Goal: Find specific page/section: Find specific page/section

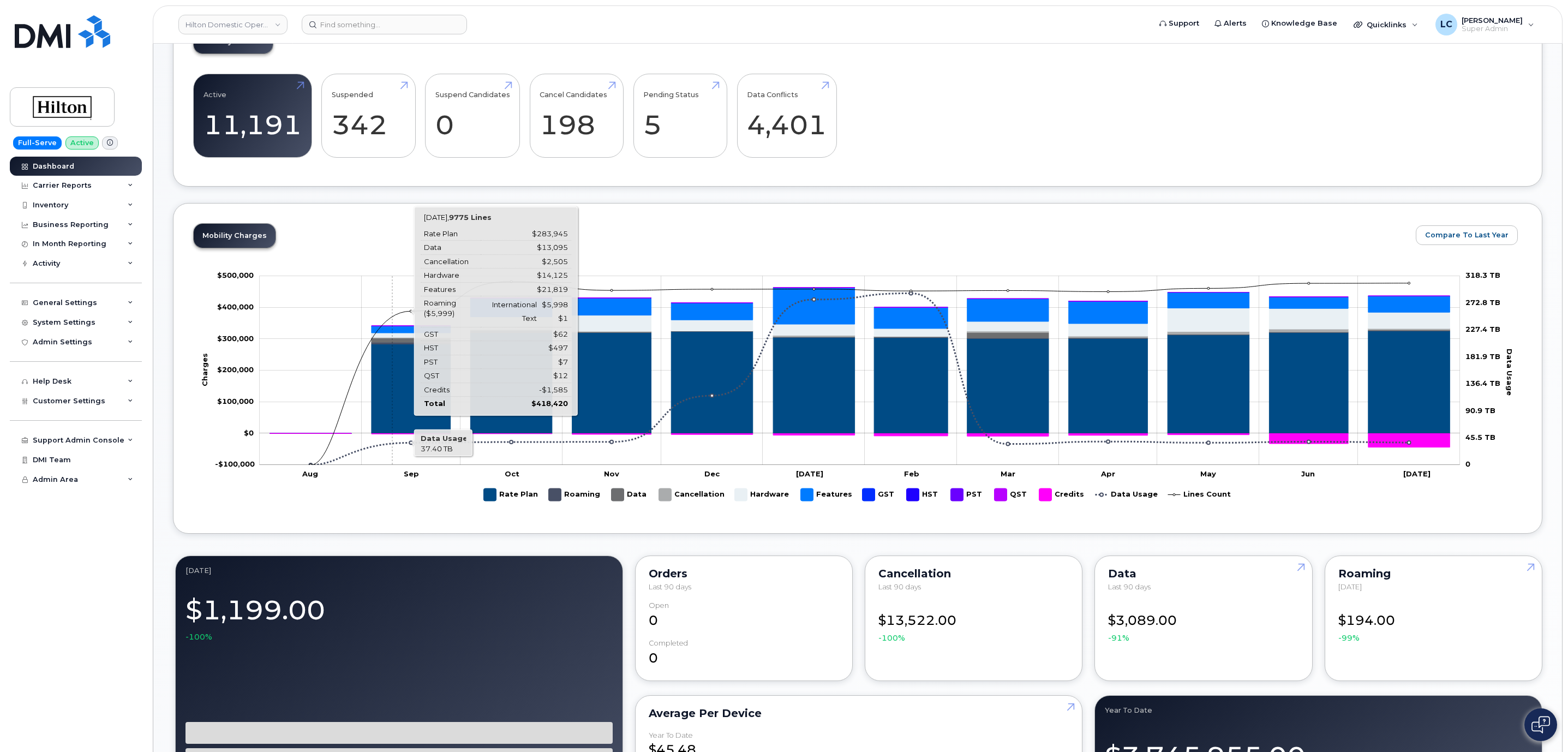
scroll to position [409, 0]
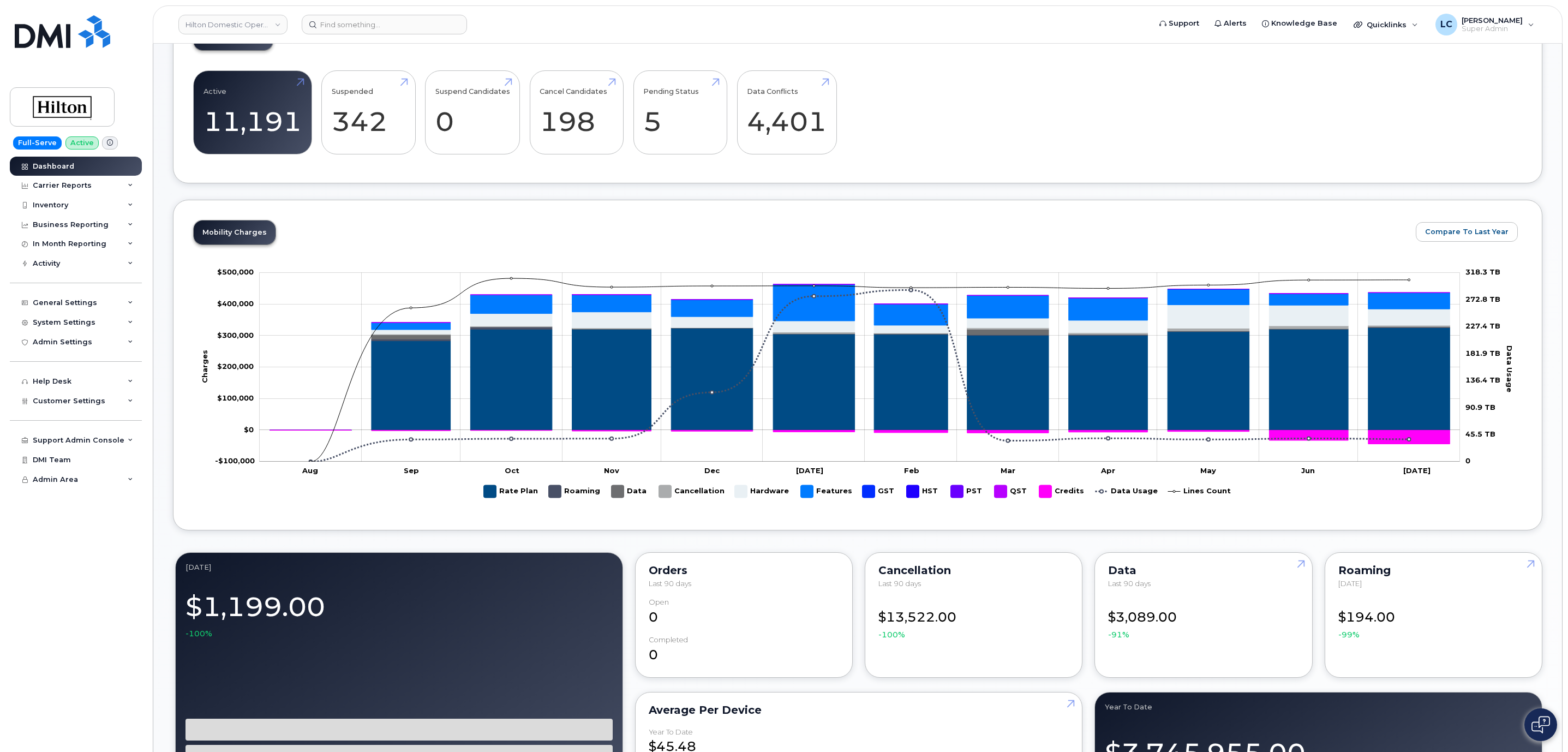
click at [1288, 195] on div "Welcome to the Hilton Mobile Support Desk Portal If you need assistance, call 8…" at bounding box center [857, 674] width 1369 height 1967
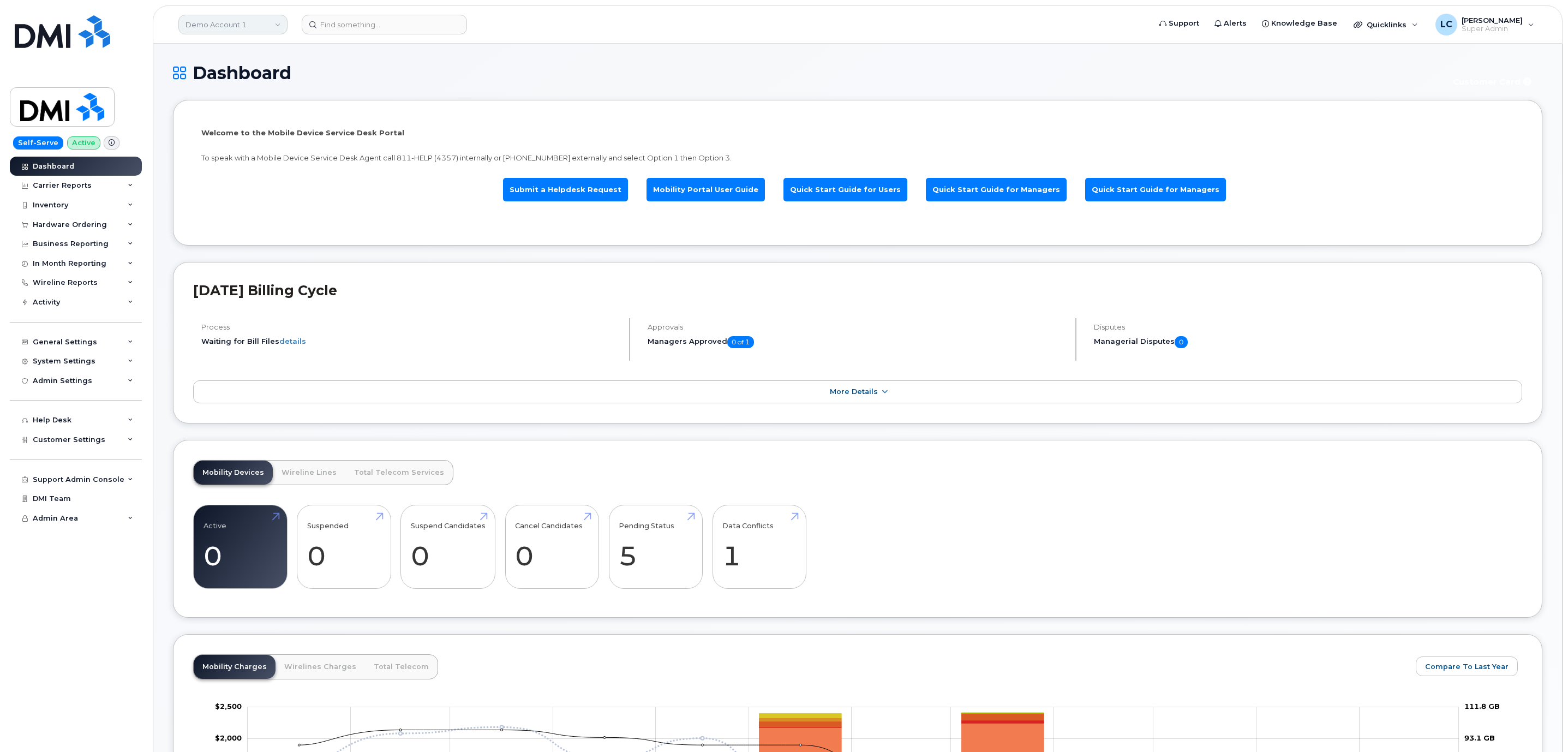
click at [247, 32] on link "Demo Account 1" at bounding box center [233, 25] width 109 height 20
click at [256, 57] on input at bounding box center [260, 52] width 143 height 20
type input "C"
type input "Tire"
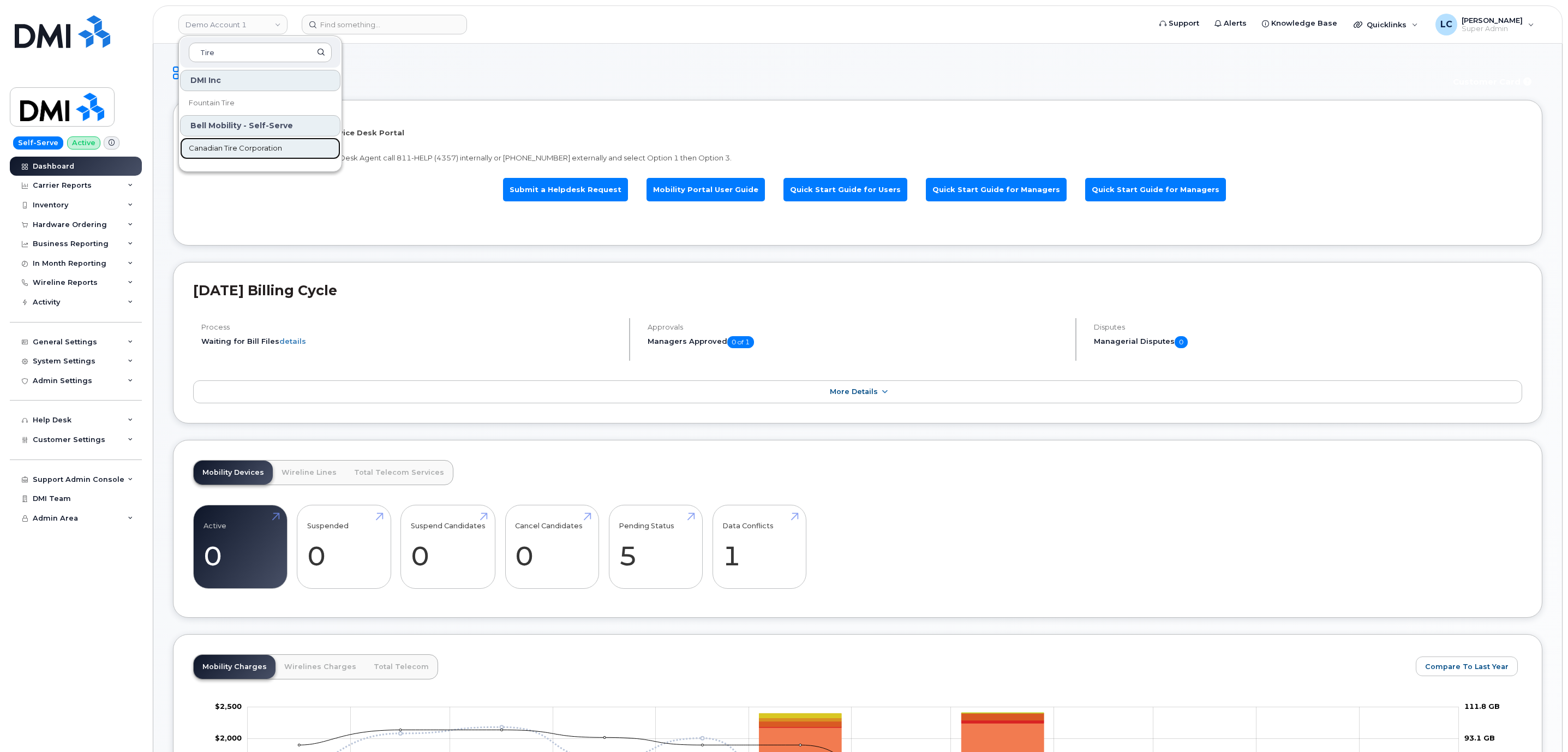
click at [280, 154] on span "Canadian Tire Corporation" at bounding box center [235, 148] width 93 height 11
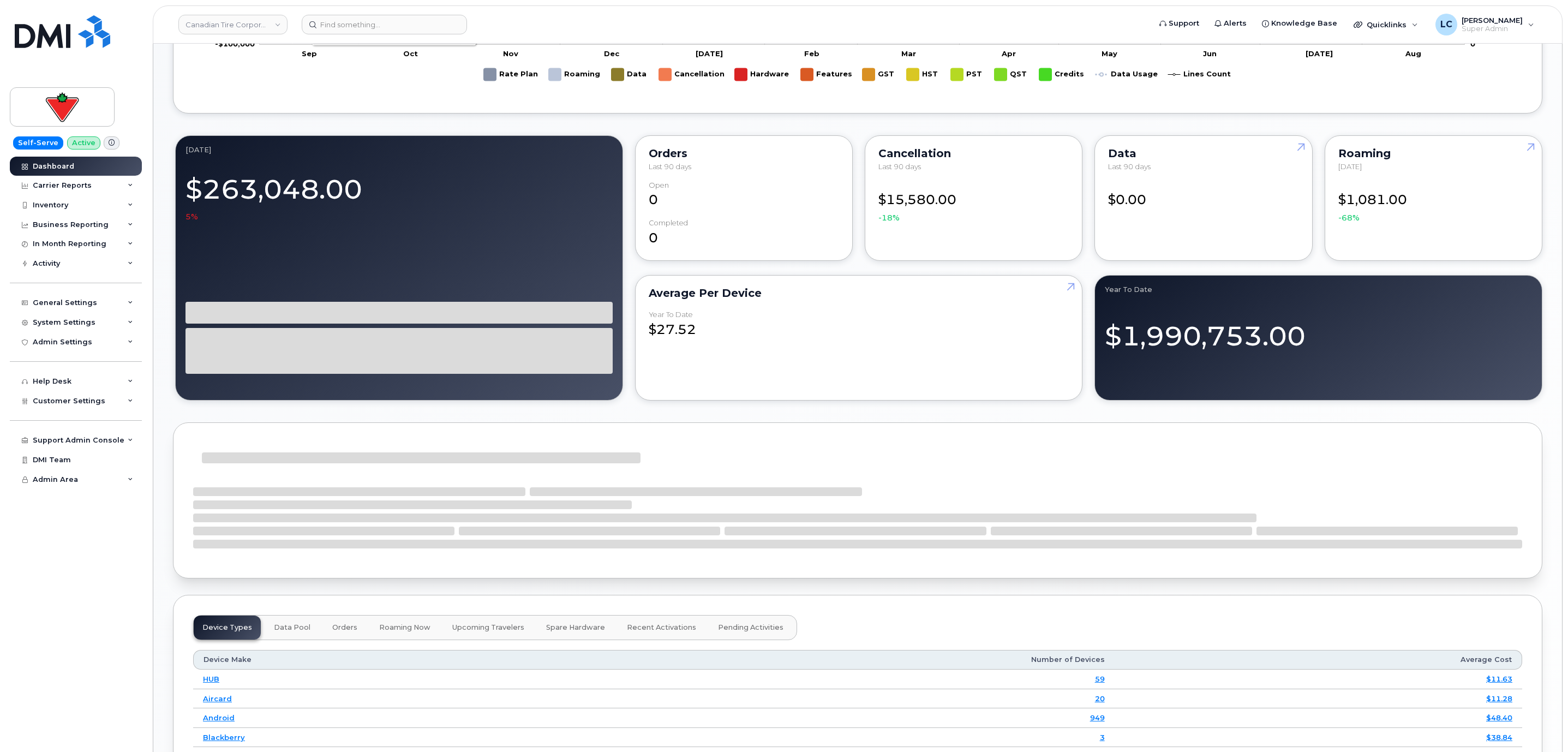
scroll to position [643, 0]
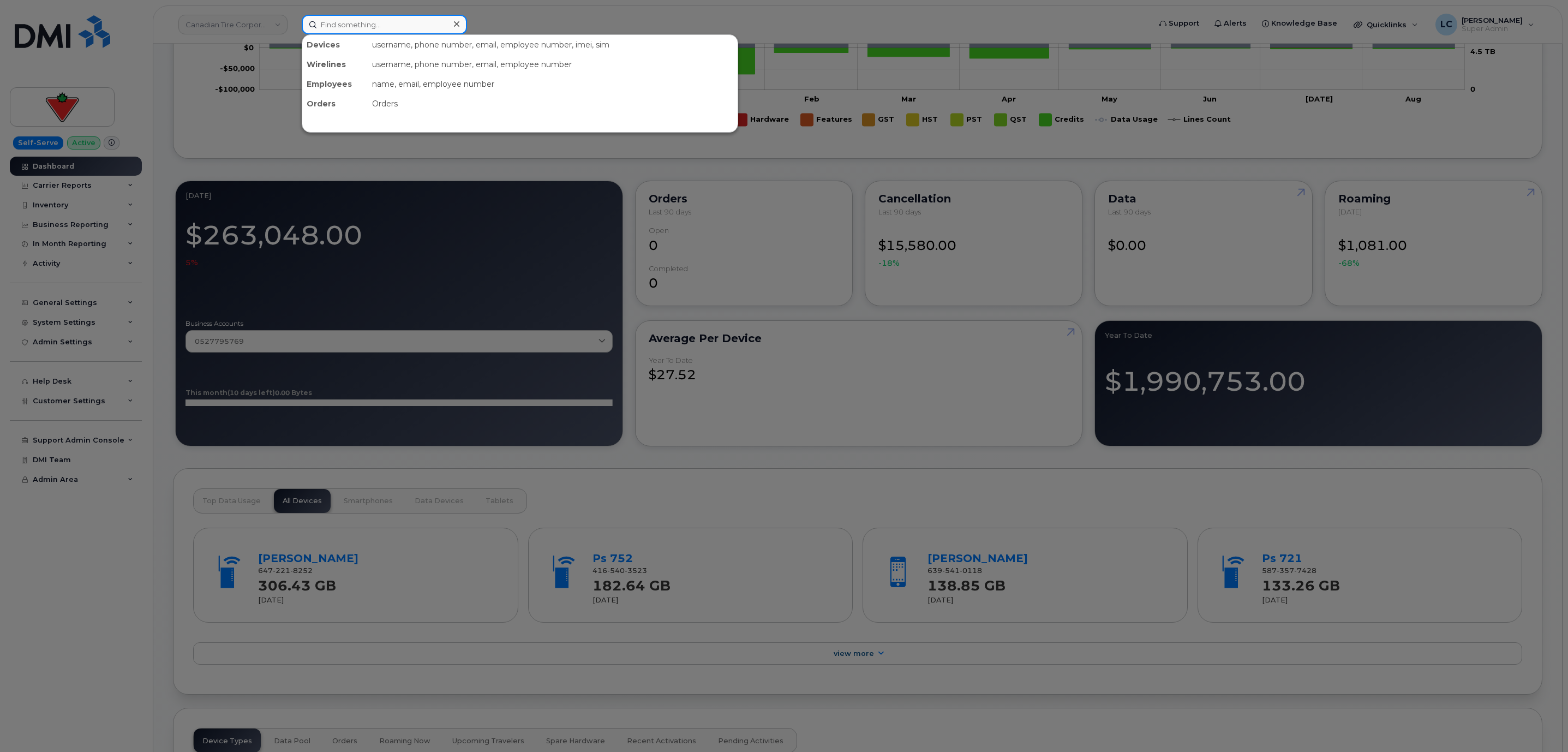
click at [406, 23] on input at bounding box center [384, 25] width 165 height 20
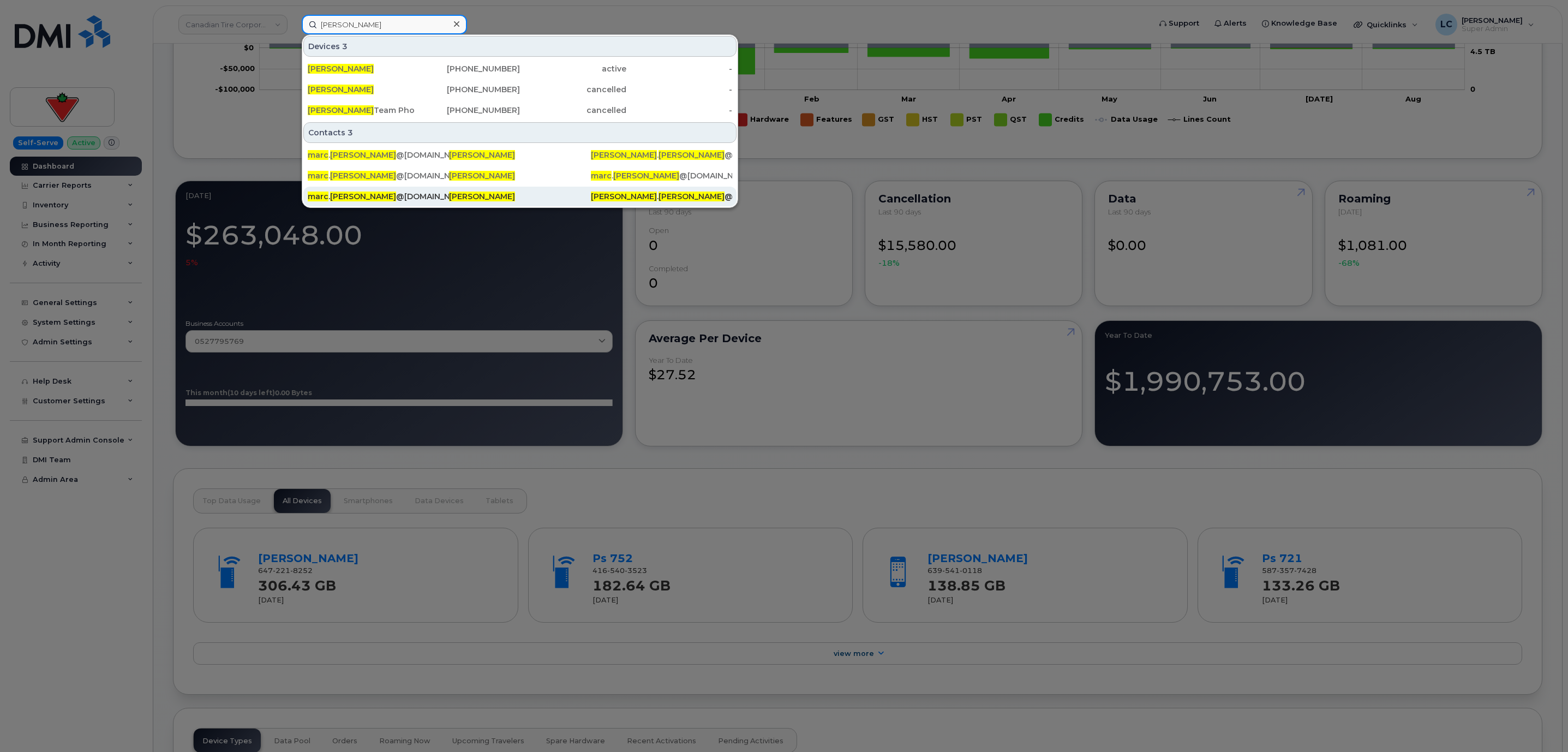
type input "[PERSON_NAME]"
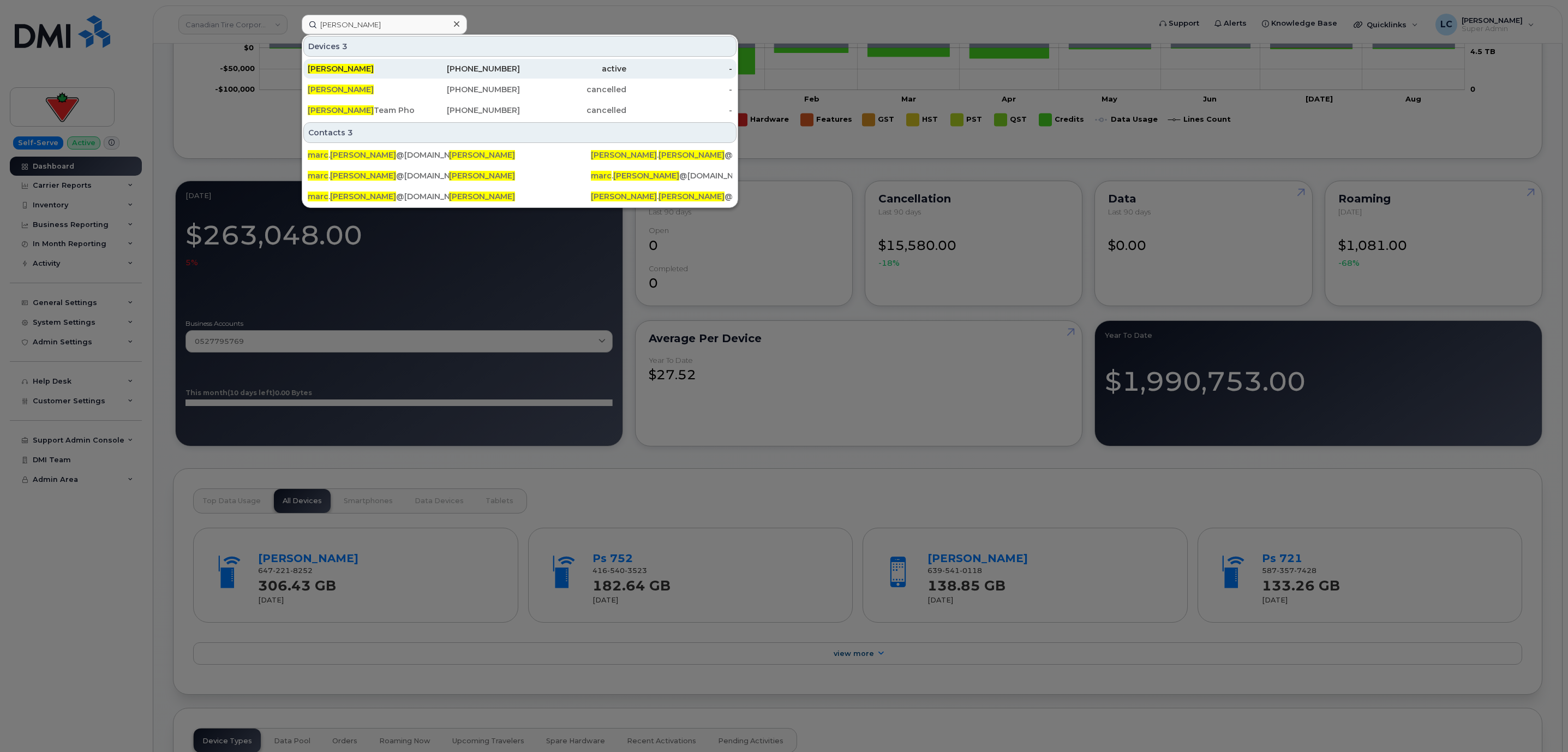
click at [371, 69] on div "[PERSON_NAME]" at bounding box center [360, 69] width 106 height 11
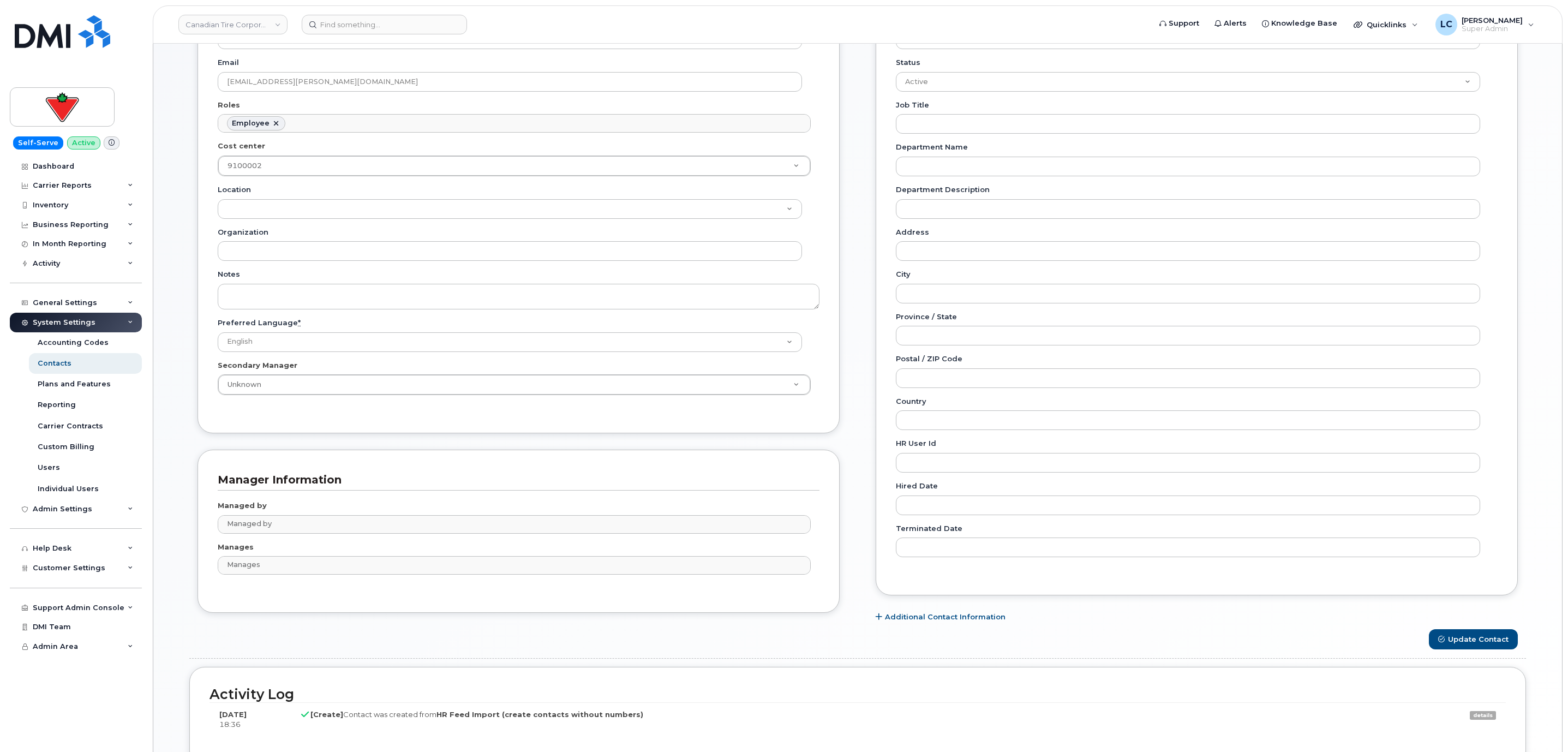
scroll to position [21, 0]
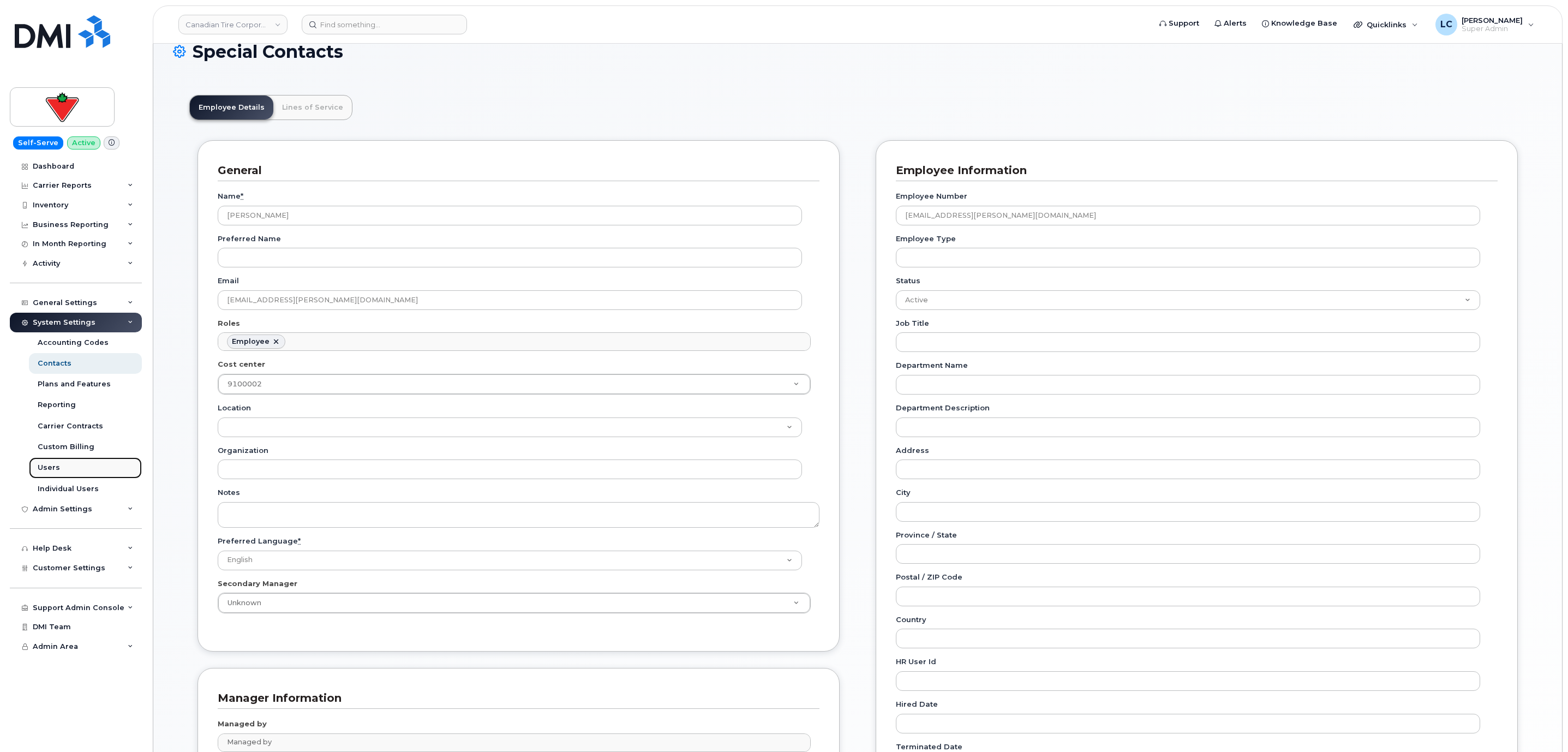
click at [63, 465] on link "Users" at bounding box center [85, 468] width 113 height 21
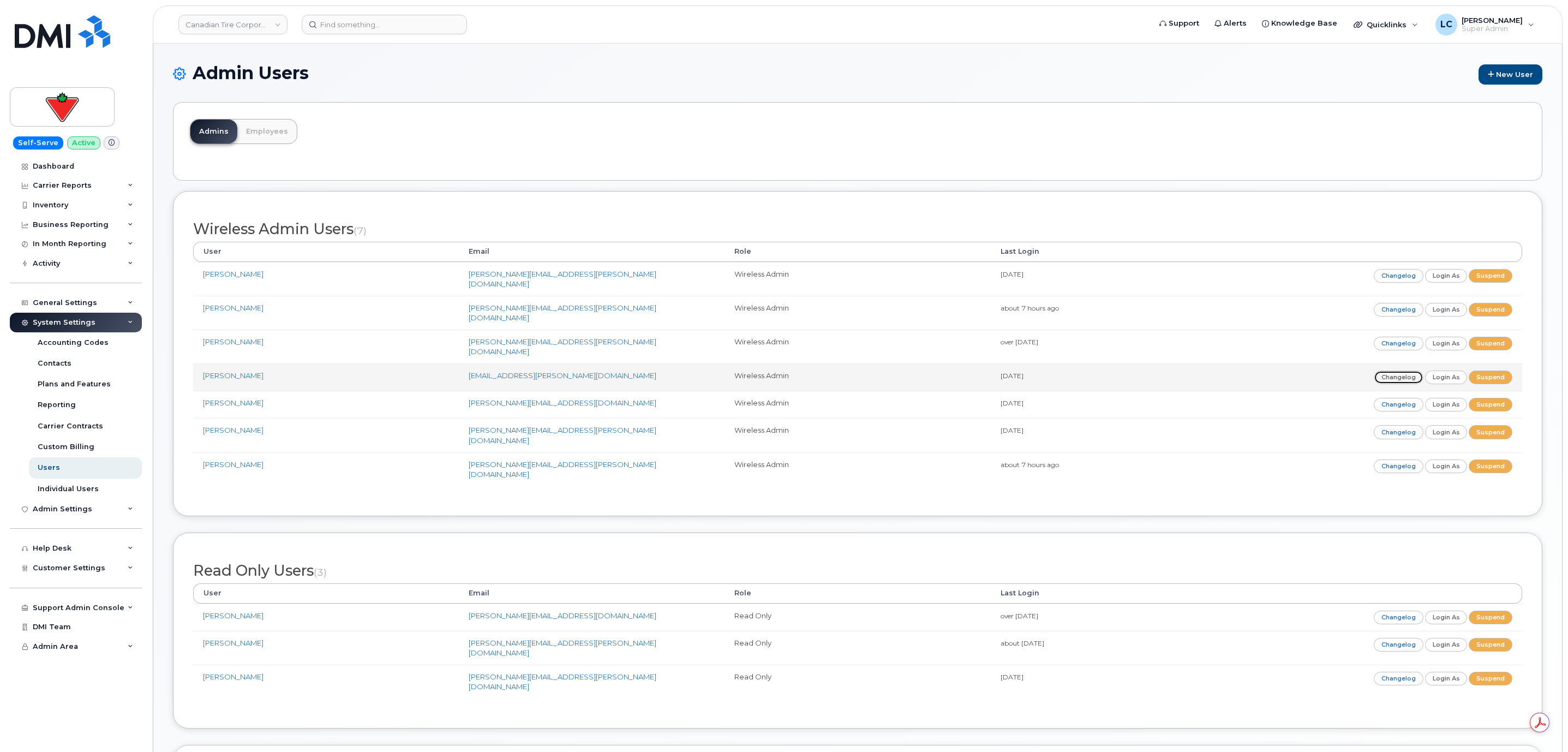
click at [1399, 371] on link "Changelog" at bounding box center [1398, 378] width 50 height 14
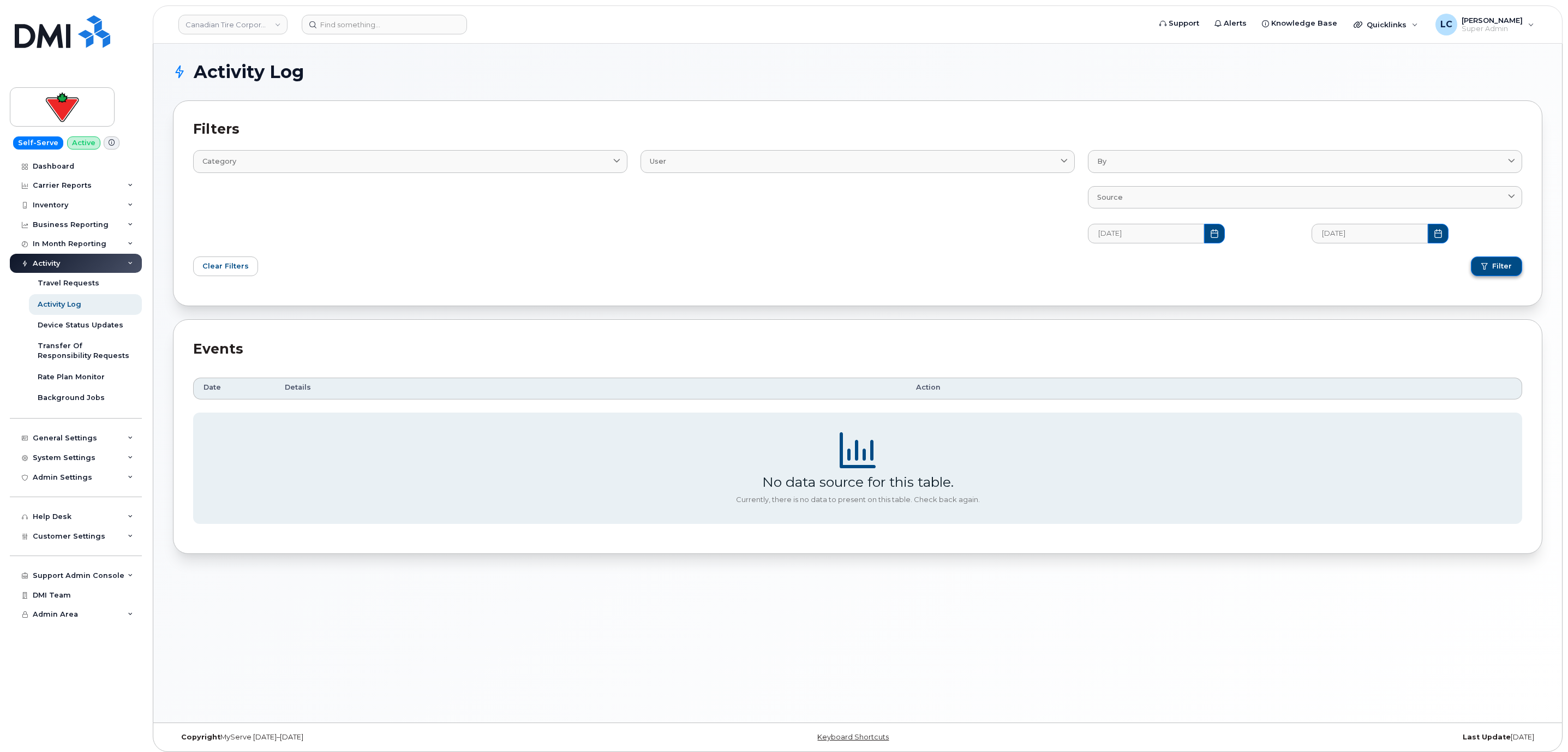
click at [1493, 271] on span "Filter" at bounding box center [1502, 266] width 20 height 10
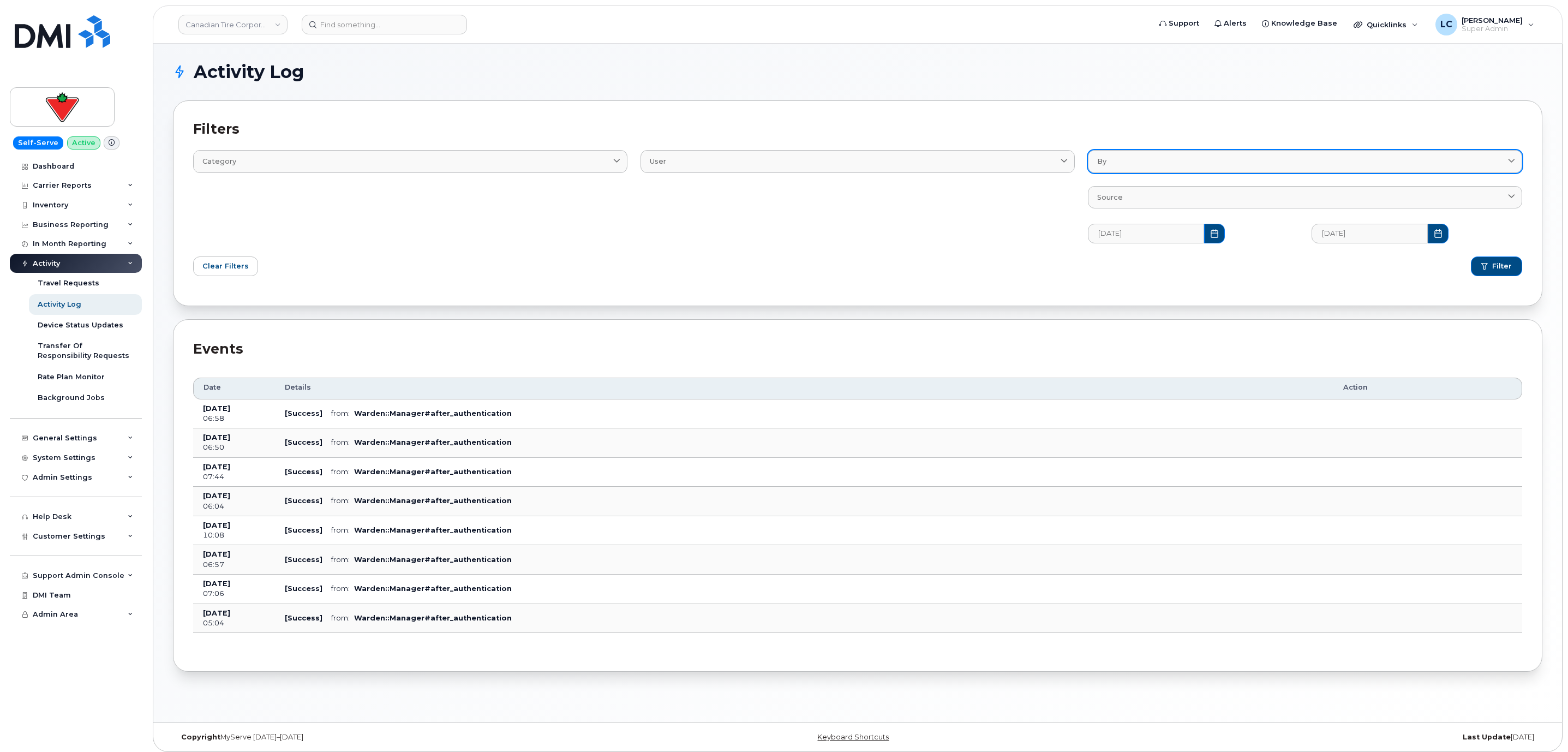
click at [1129, 156] on div "By" at bounding box center [1305, 161] width 416 height 11
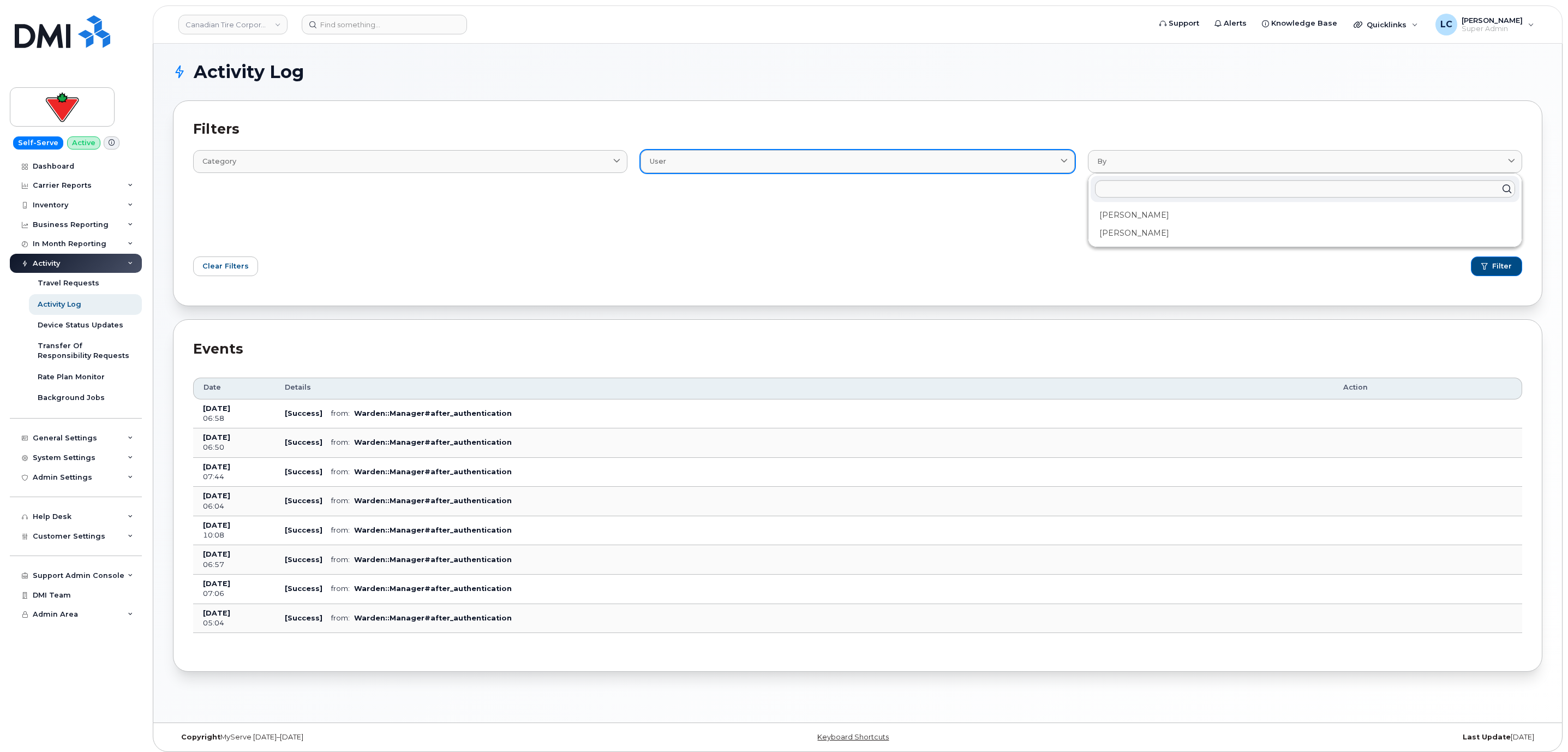
click at [964, 166] on div "User" at bounding box center [857, 161] width 416 height 11
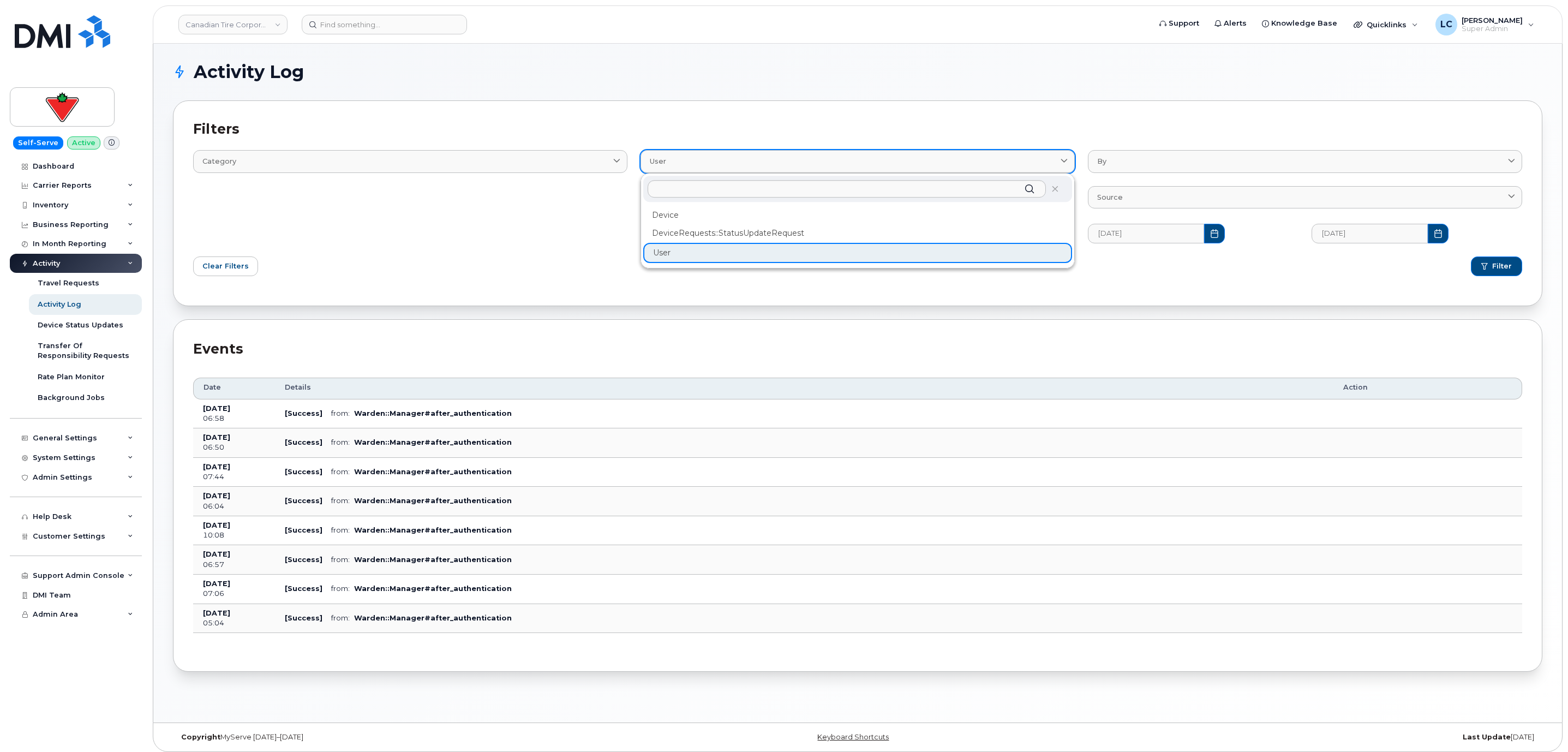
click at [964, 166] on div "User" at bounding box center [857, 161] width 416 height 11
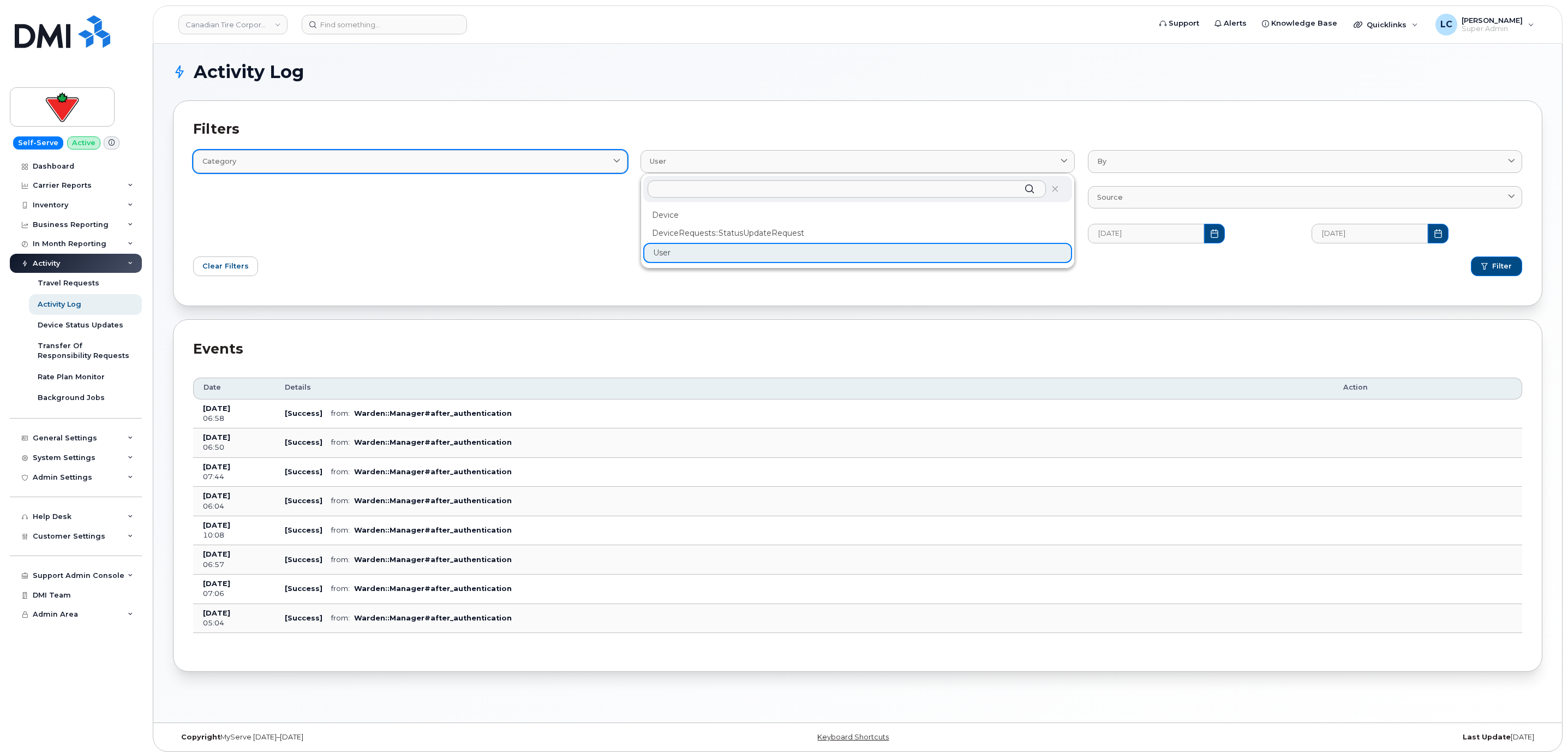
click at [518, 161] on div "Category" at bounding box center [411, 161] width 416 height 11
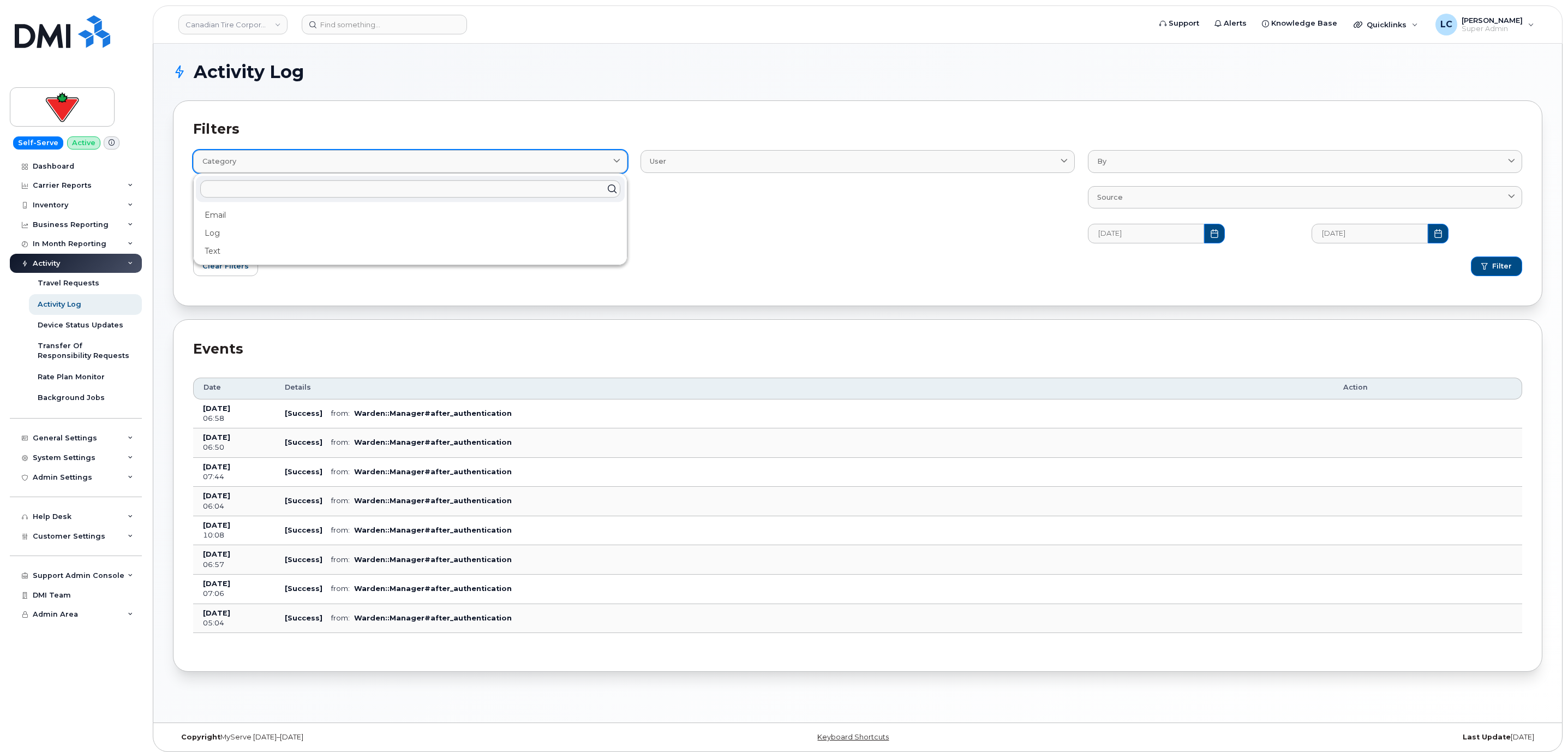
click at [518, 161] on div "Category" at bounding box center [411, 161] width 416 height 11
click at [737, 201] on div "User Device DeviceRequests::StatusUpdateRequest User" at bounding box center [857, 190] width 448 height 119
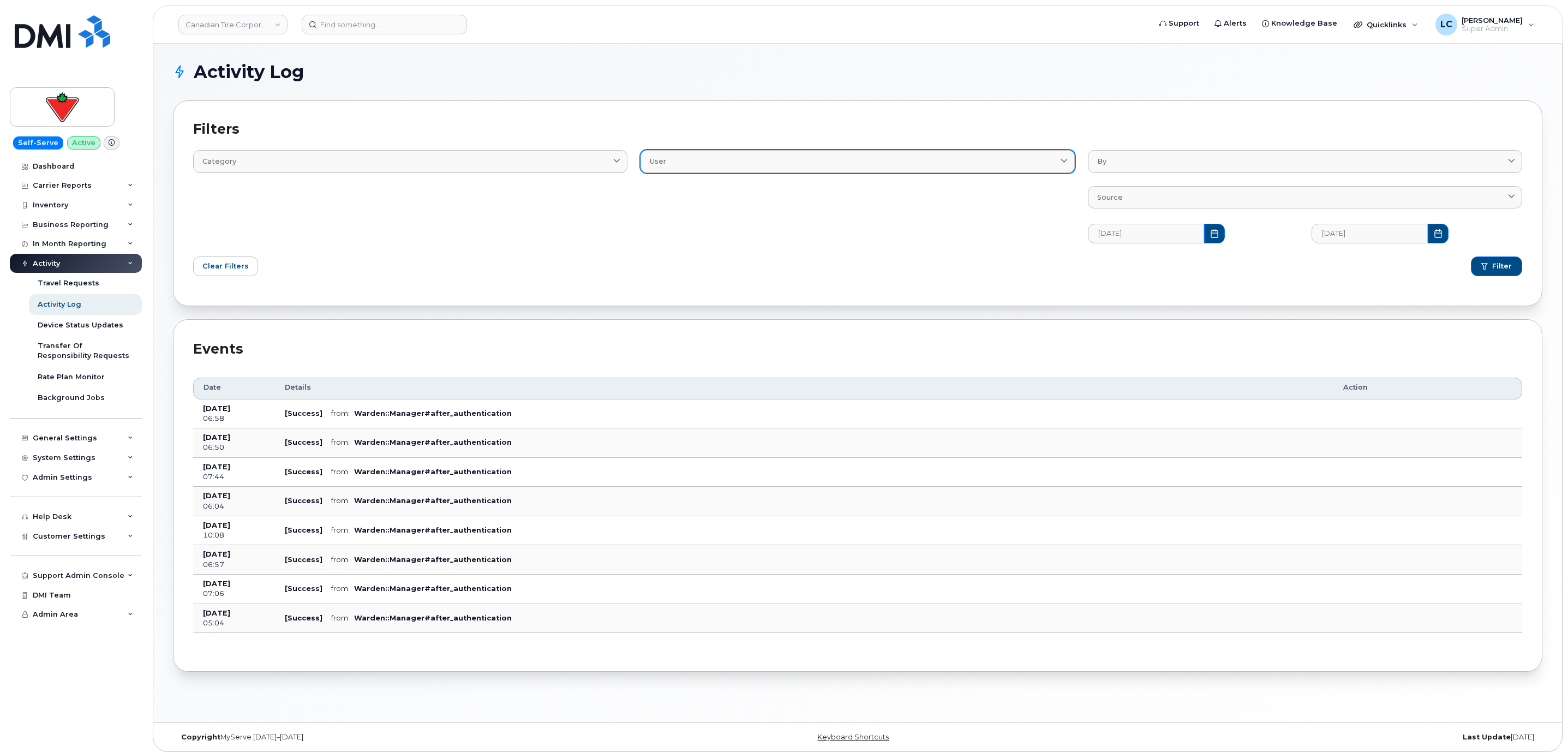
click at [754, 164] on div "User" at bounding box center [857, 161] width 416 height 11
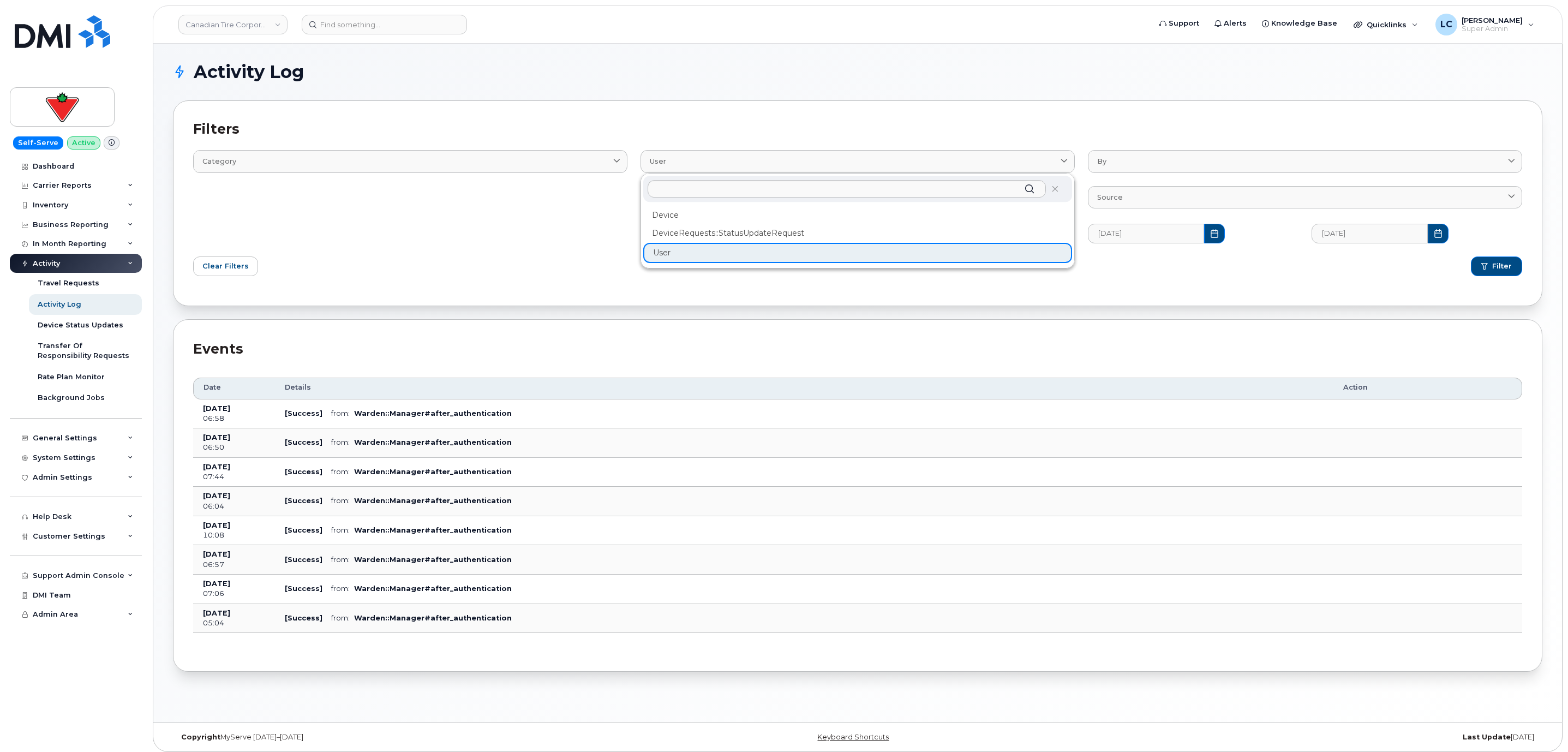
click at [691, 252] on div "Device DeviceRequests::StatusUpdateRequest User" at bounding box center [857, 234] width 429 height 57
click at [1192, 159] on div "By" at bounding box center [1305, 161] width 416 height 11
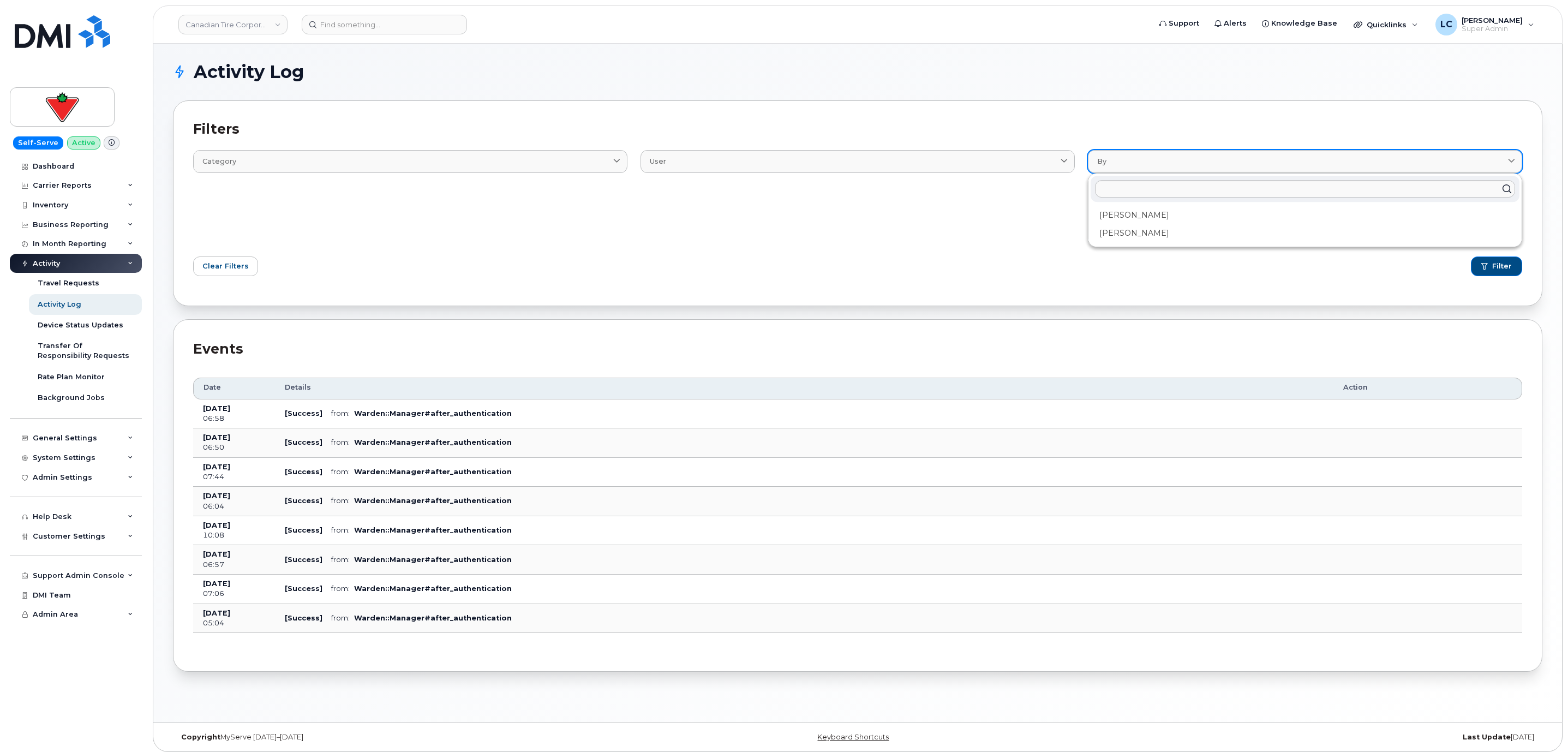
click at [1175, 163] on div "By" at bounding box center [1305, 161] width 416 height 11
click at [994, 220] on div "User Device DeviceRequests::StatusUpdateRequest User" at bounding box center [857, 190] width 448 height 119
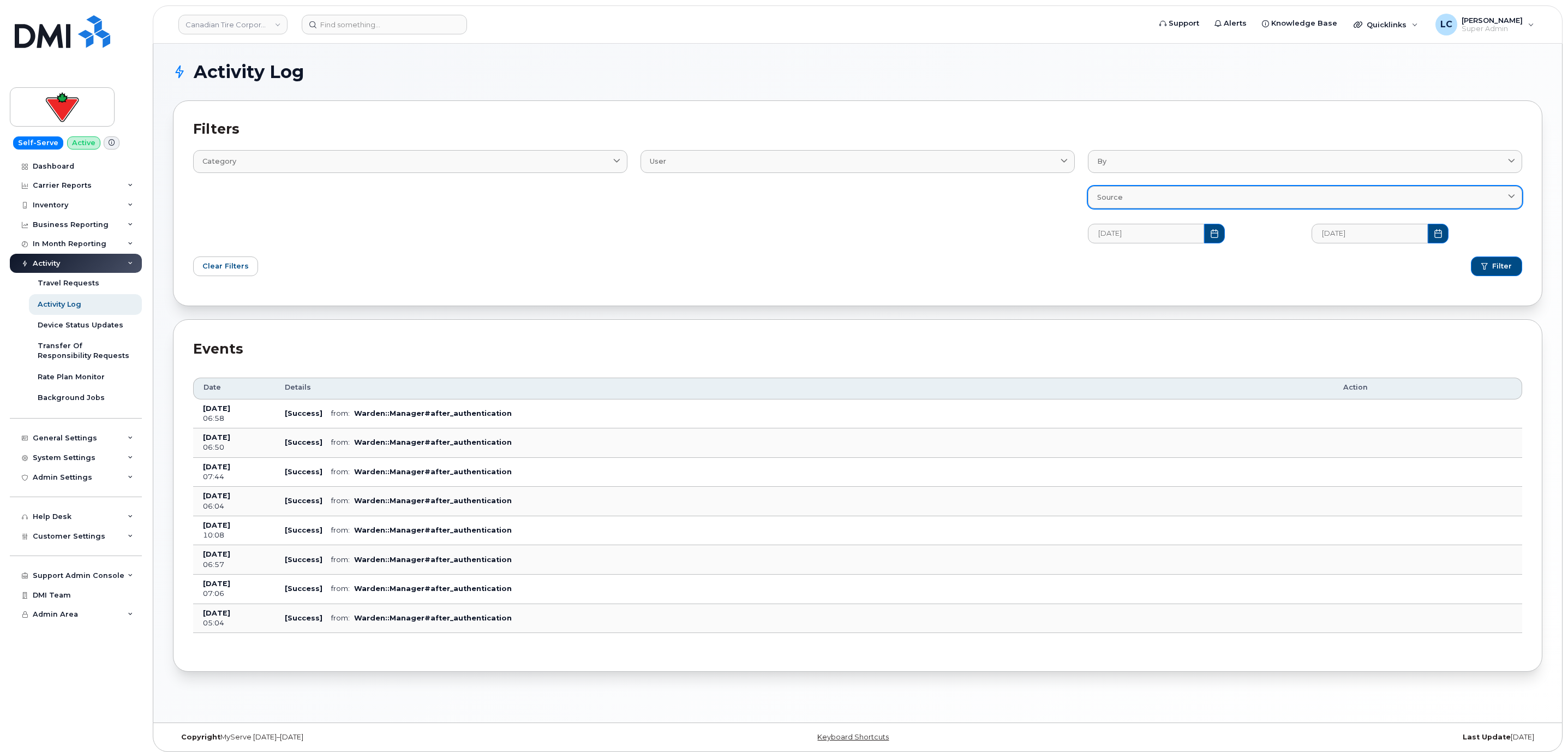
click at [1147, 197] on div "Source" at bounding box center [1305, 197] width 416 height 11
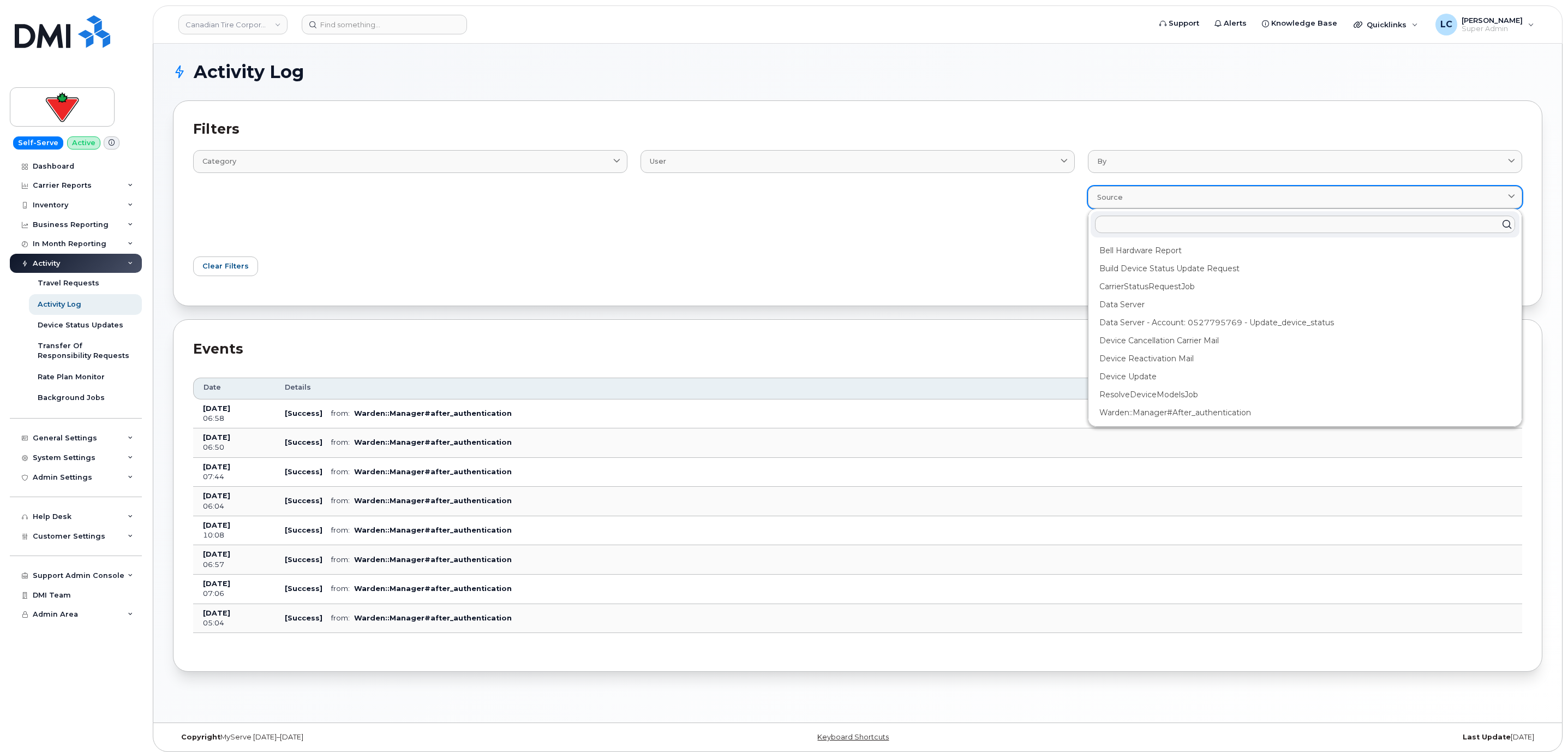
click at [1147, 197] on div "Source" at bounding box center [1305, 197] width 416 height 11
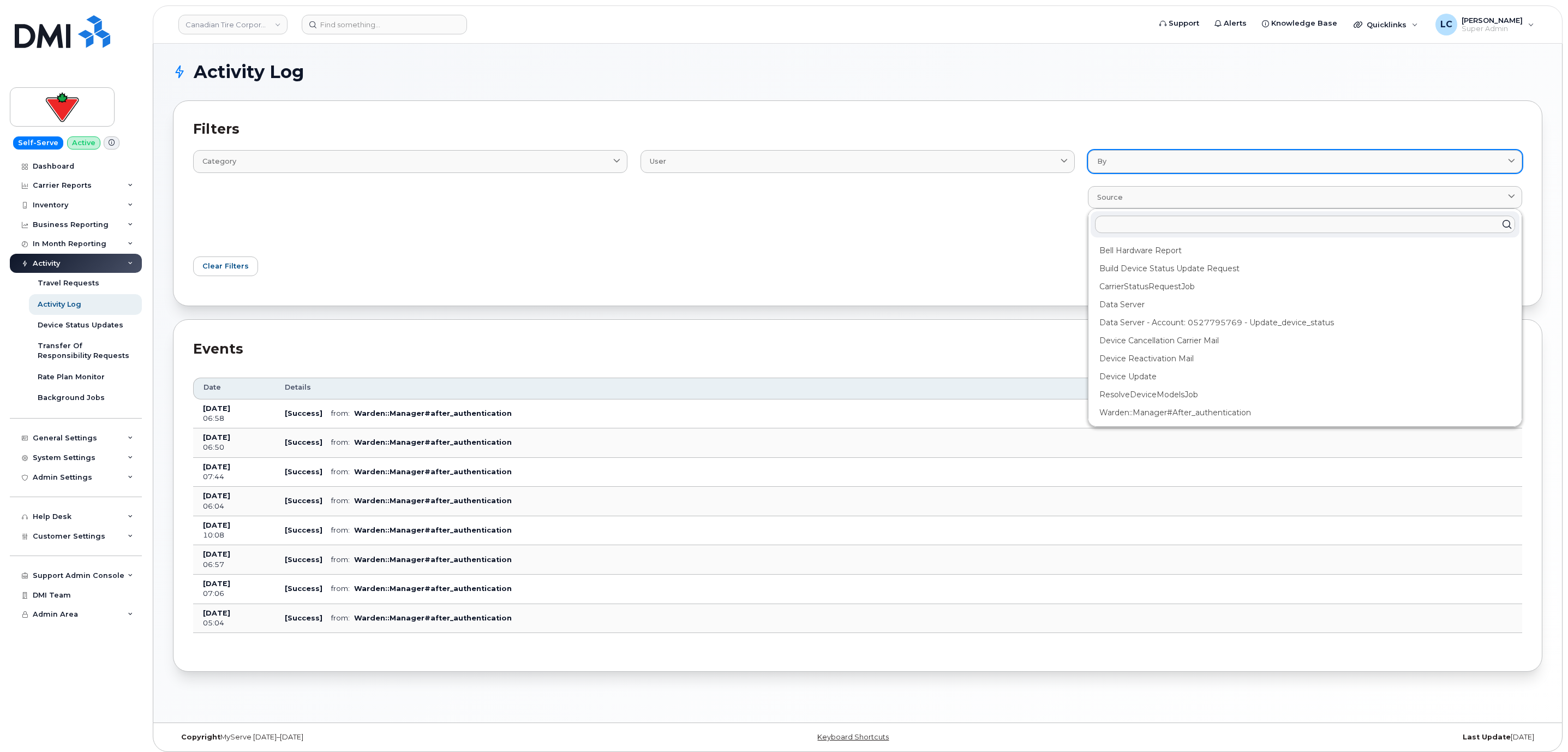
click at [1165, 167] on div "By" at bounding box center [1305, 161] width 416 height 11
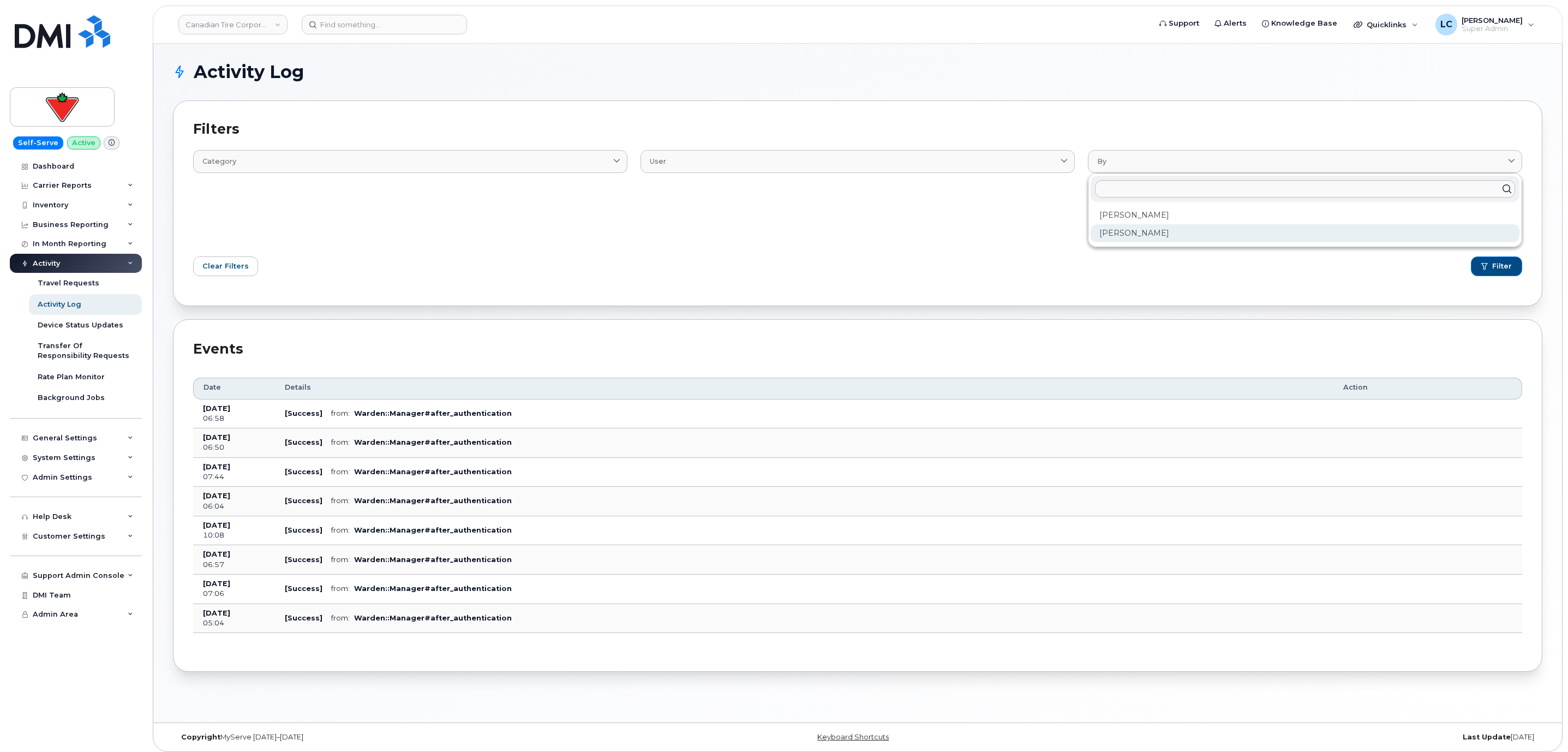
click at [1139, 228] on div "Tatiana Kostenyuk" at bounding box center [1304, 234] width 429 height 18
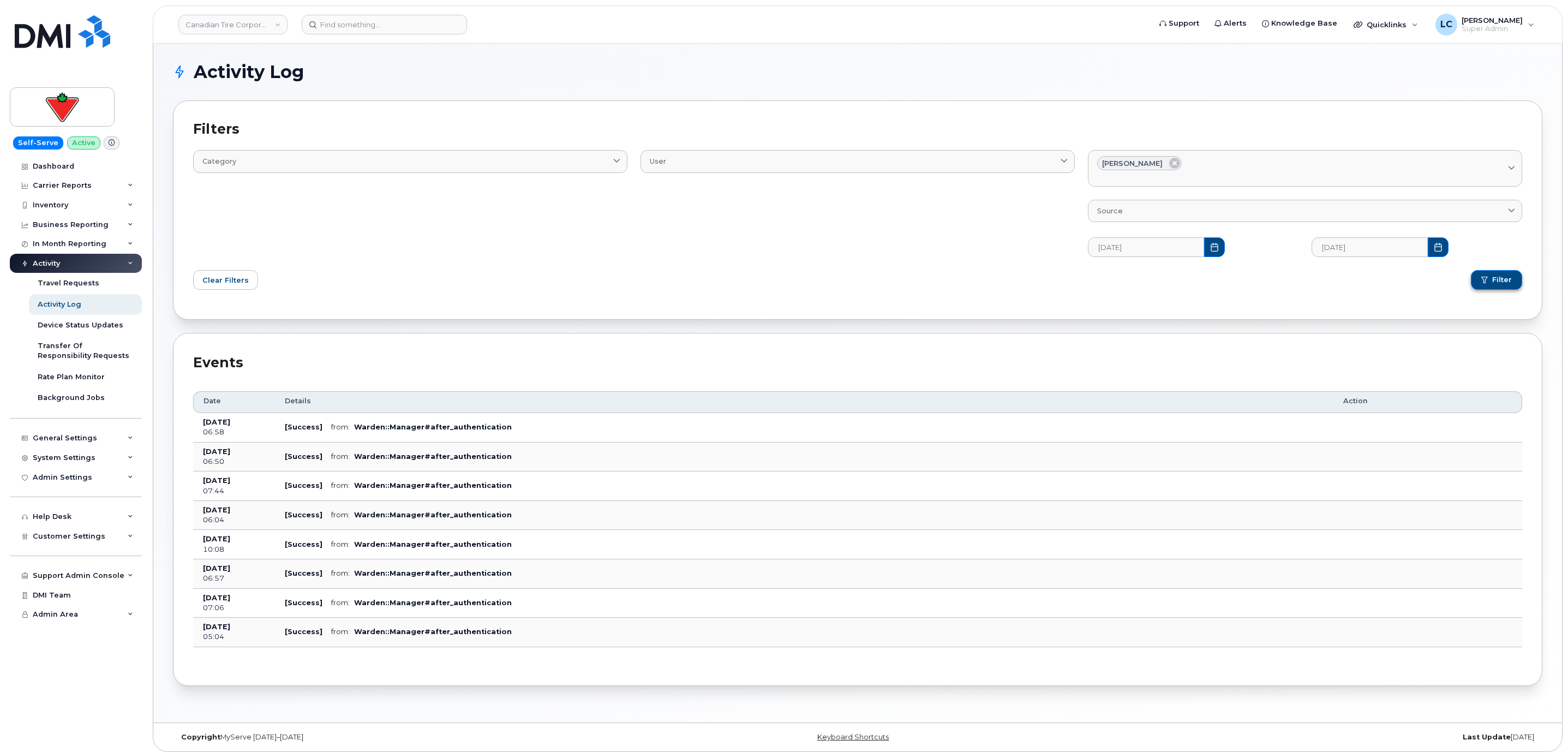
click at [1493, 282] on span "Filter" at bounding box center [1502, 280] width 20 height 10
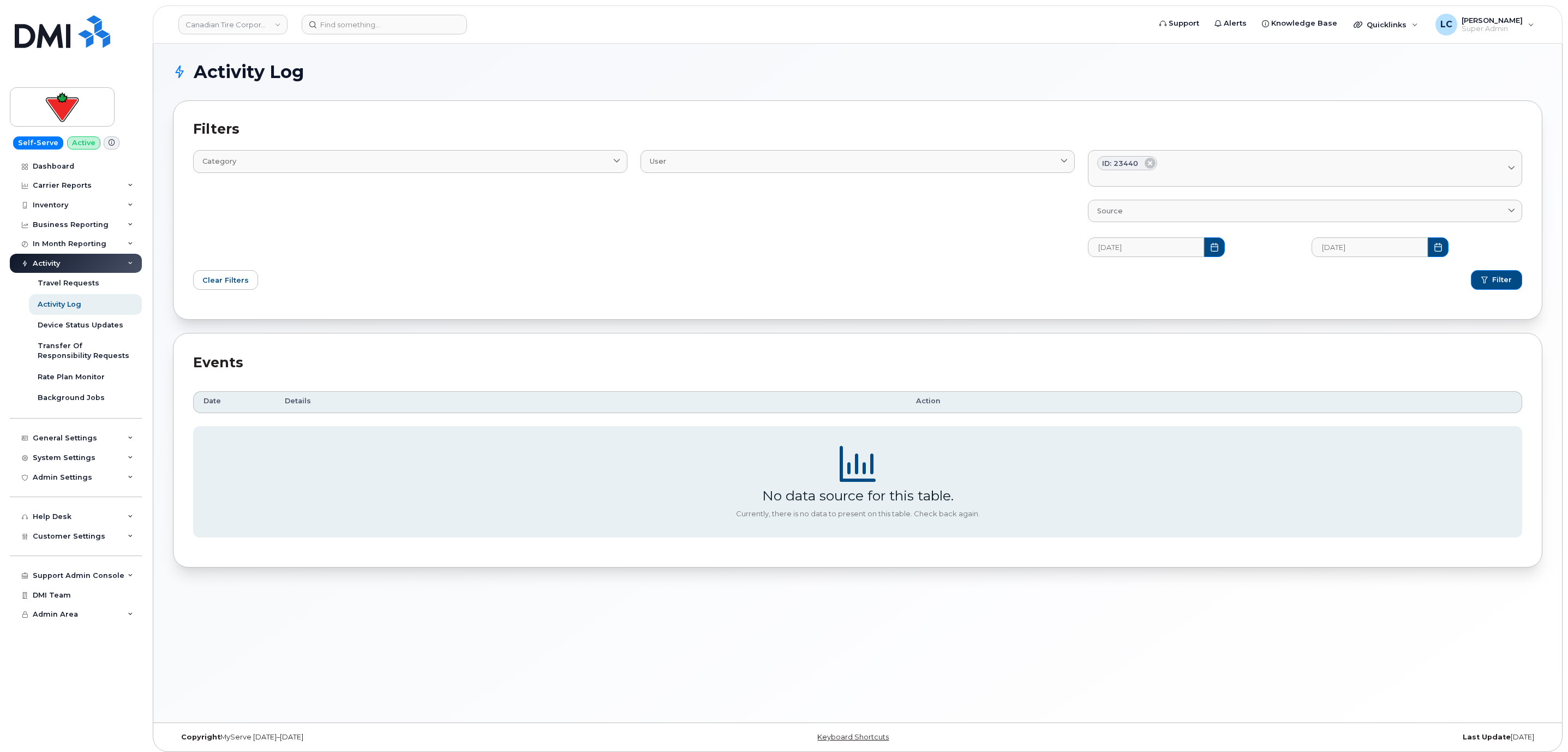
click at [344, 390] on div "Date Details Action Showing 1 To 10 Of 40 Entries 1 2 3 4 No data source for th…" at bounding box center [857, 464] width 1328 height 166
click at [69, 303] on div "Activity Log" at bounding box center [60, 304] width 44 height 10
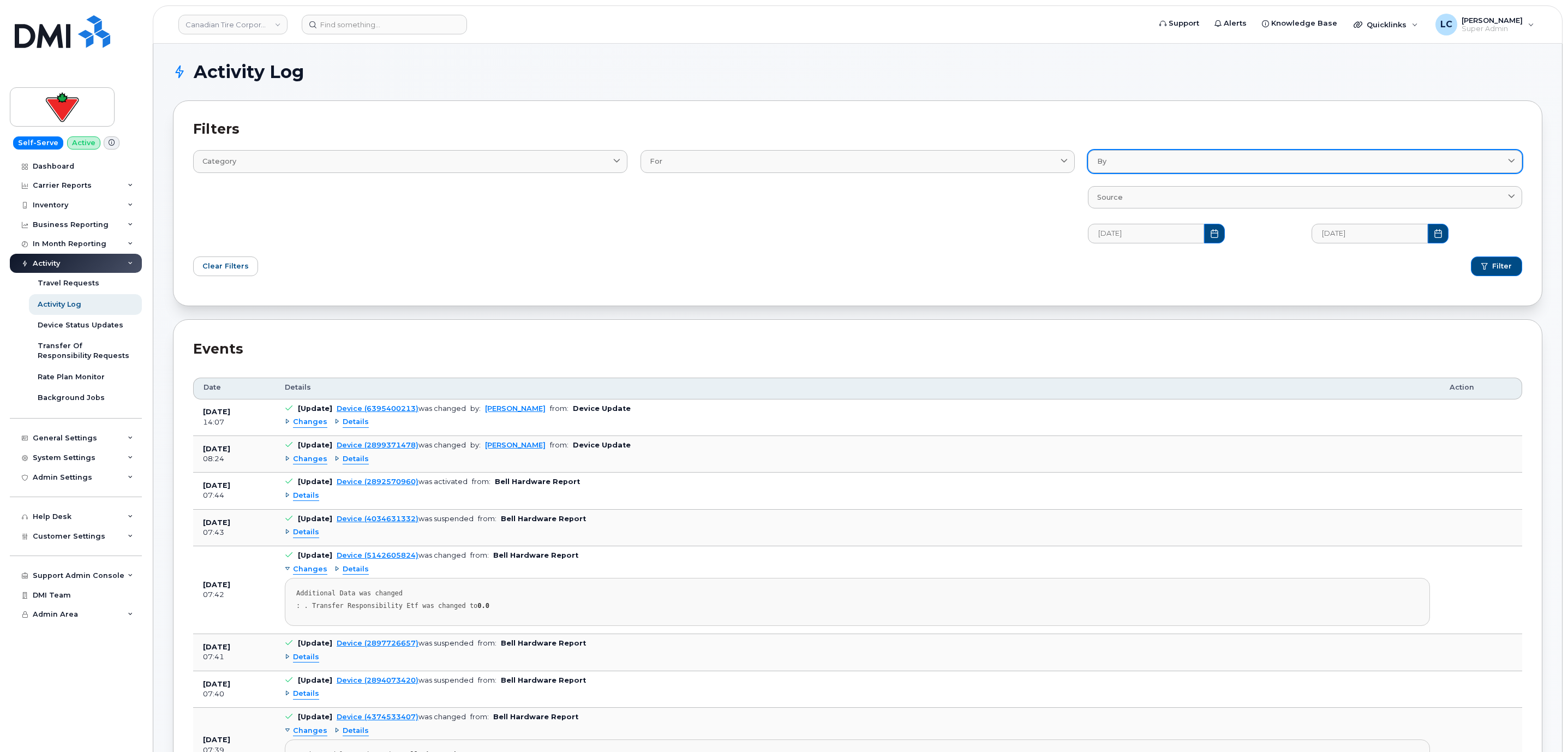
click at [1197, 166] on div "By" at bounding box center [1305, 161] width 416 height 11
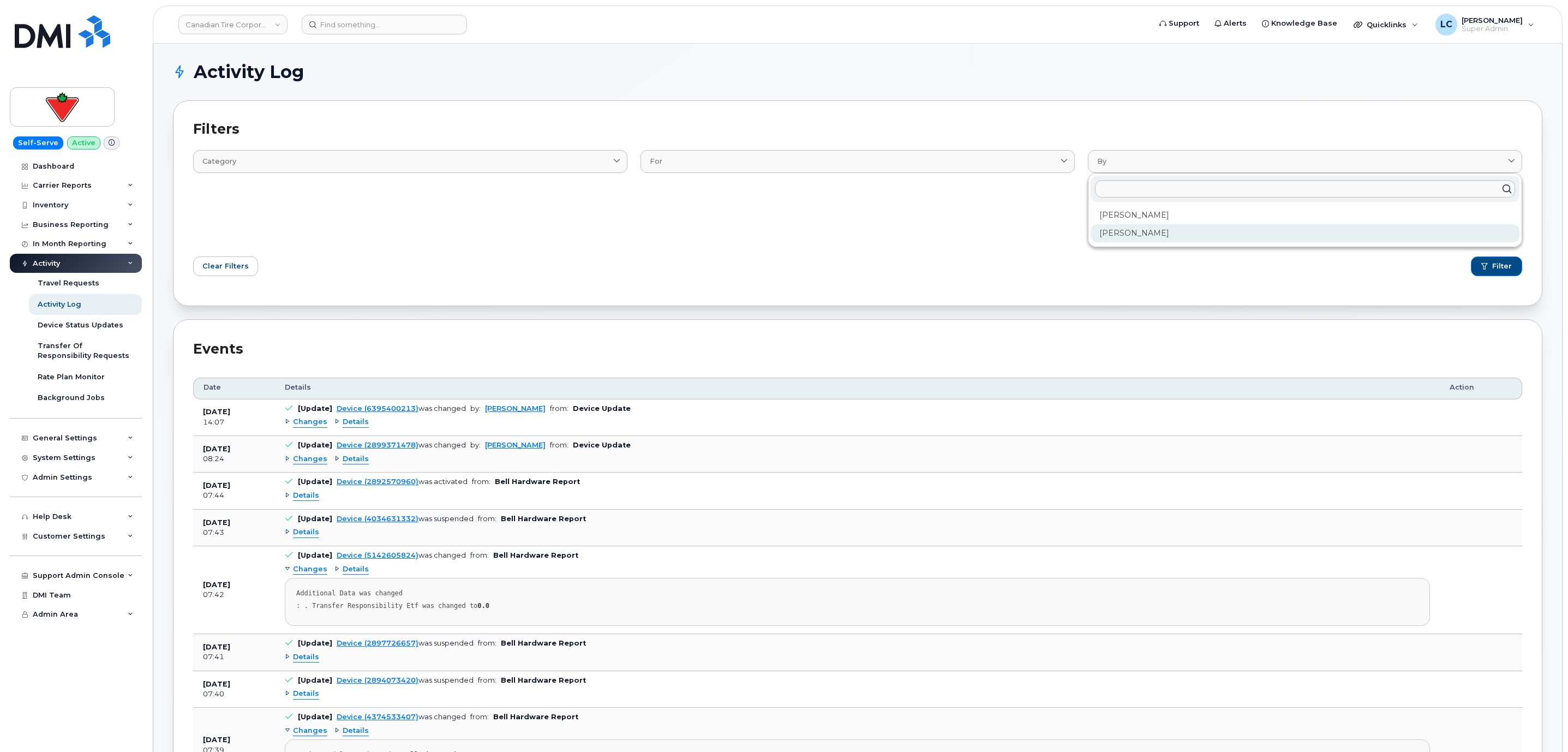
click at [1161, 229] on div "Tatiana Kostenyuk" at bounding box center [1304, 234] width 429 height 18
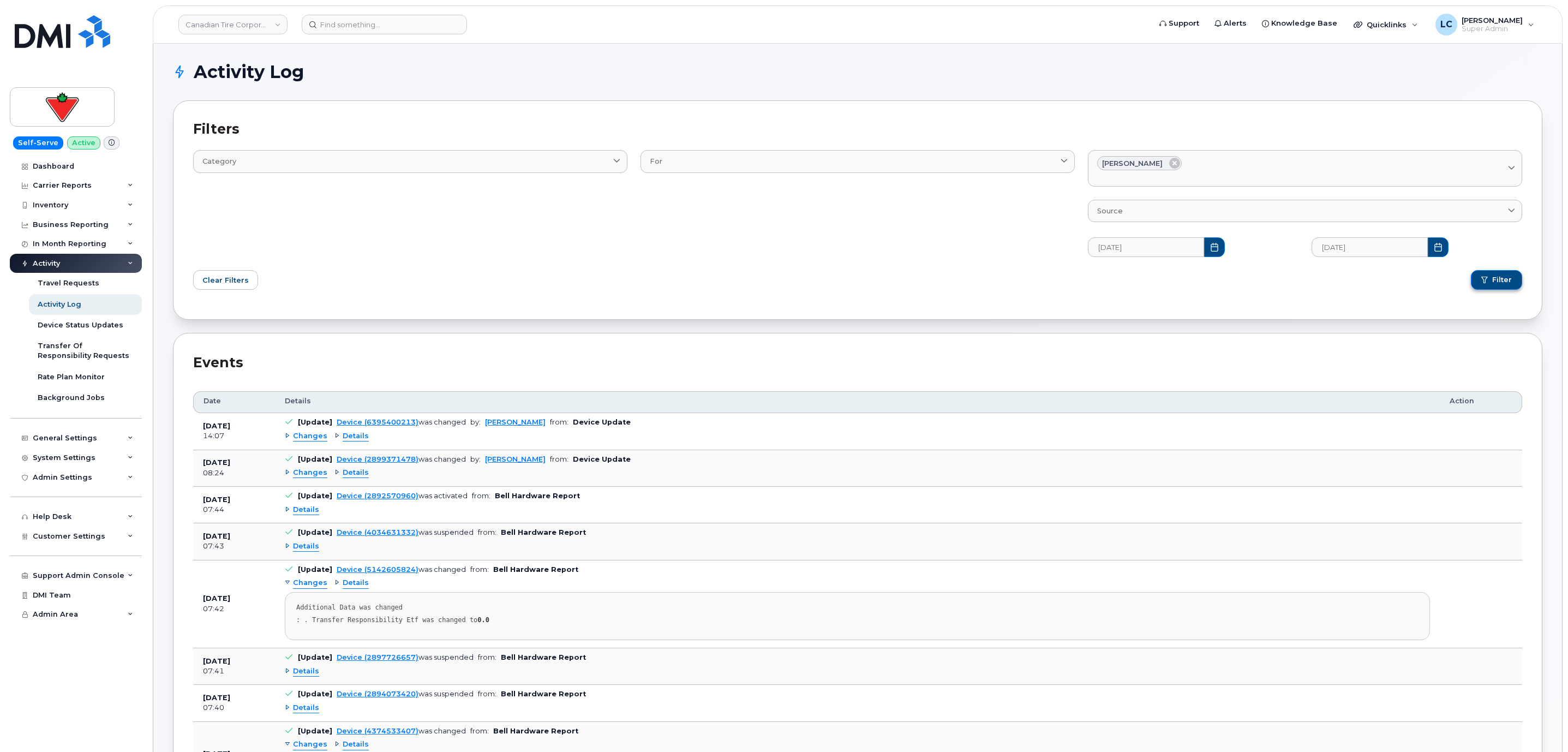
click at [1490, 282] on button "Filter" at bounding box center [1496, 280] width 51 height 20
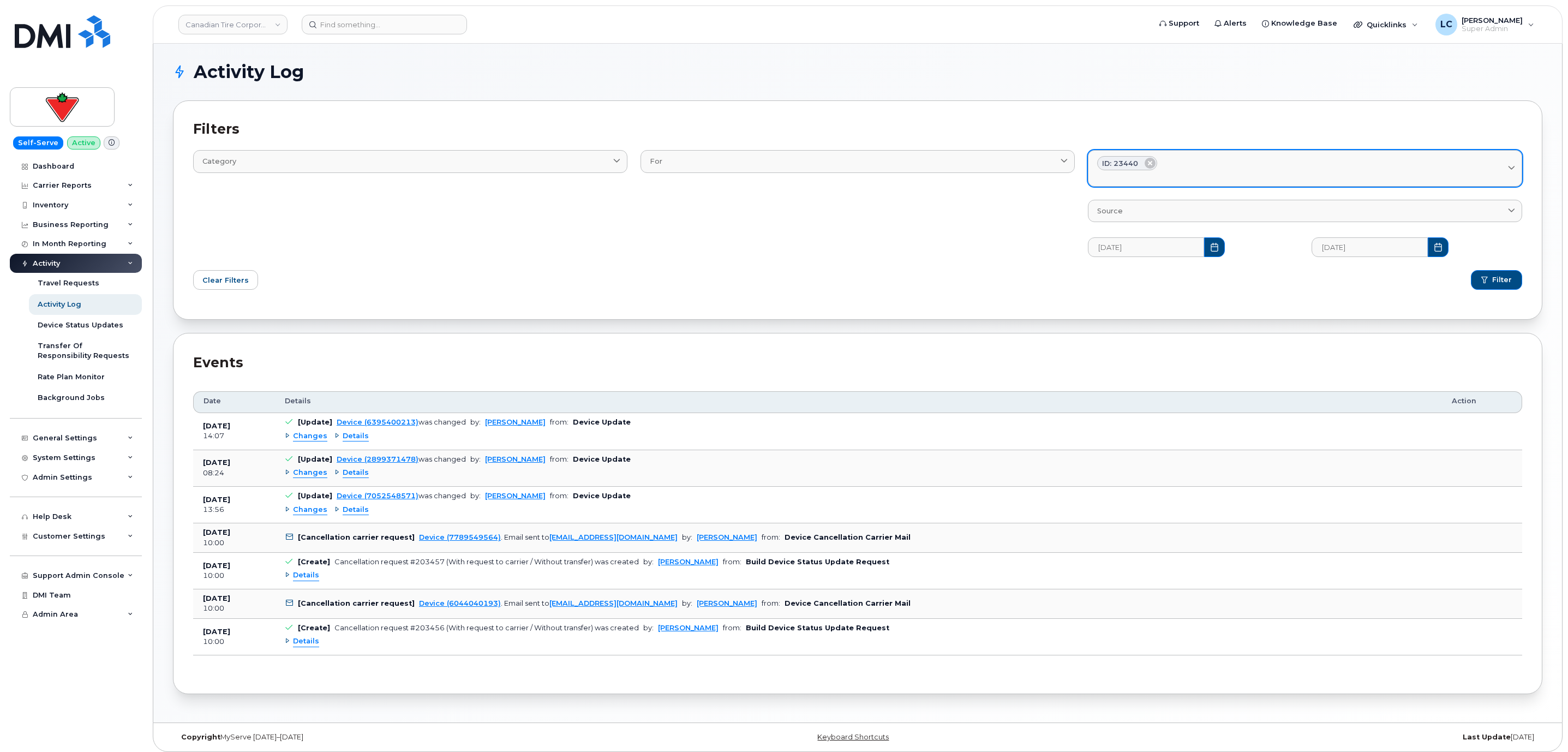
click at [1229, 181] on div "By" at bounding box center [1305, 176] width 416 height 11
click at [964, 218] on div "For Device DeviceRequests::StatusUpdateRequest User" at bounding box center [857, 197] width 448 height 133
click at [512, 423] on link "Tatiana Kostenyuk" at bounding box center [515, 422] width 60 height 8
click at [107, 454] on div "System Settings" at bounding box center [75, 457] width 132 height 20
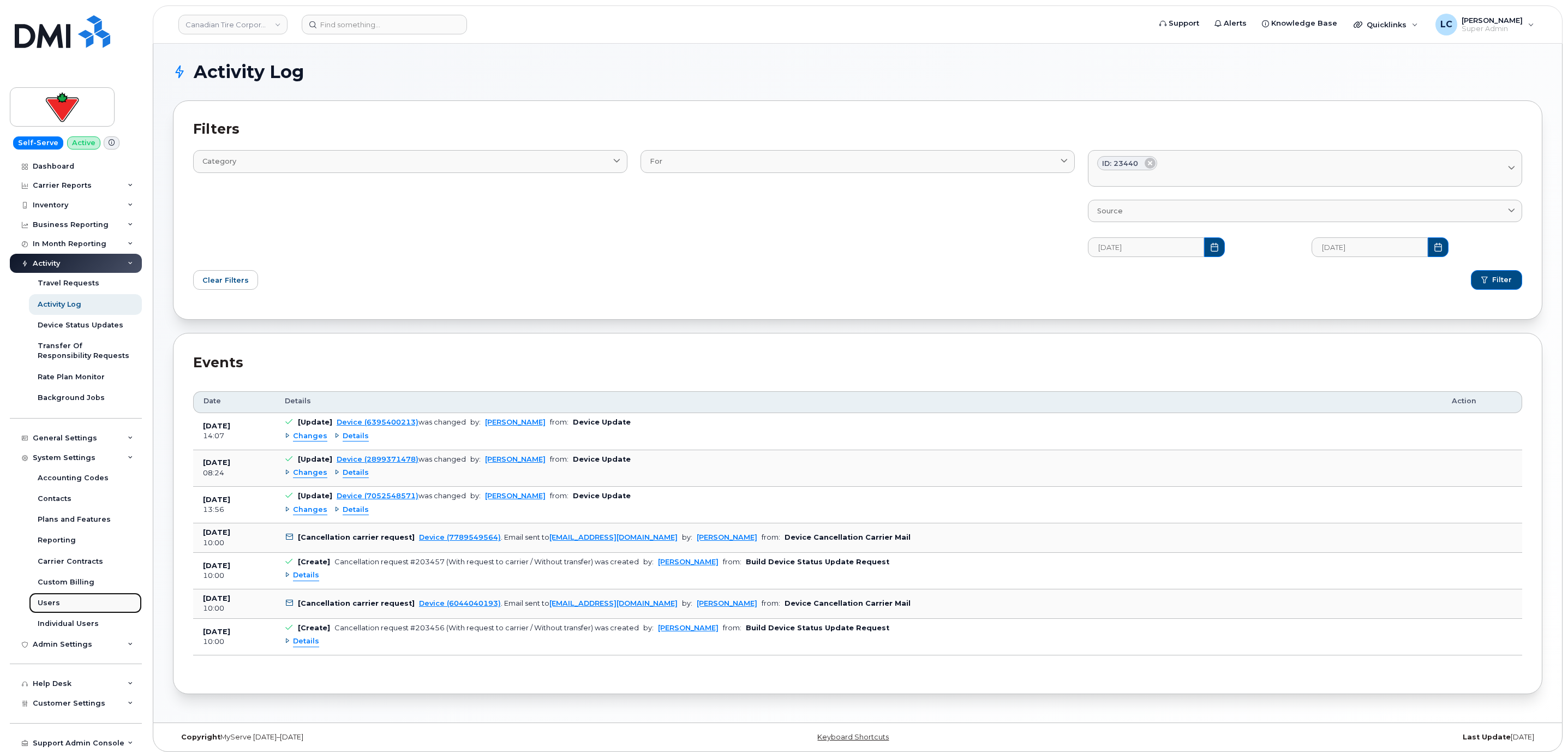
click at [52, 603] on div "Users" at bounding box center [49, 602] width 23 height 10
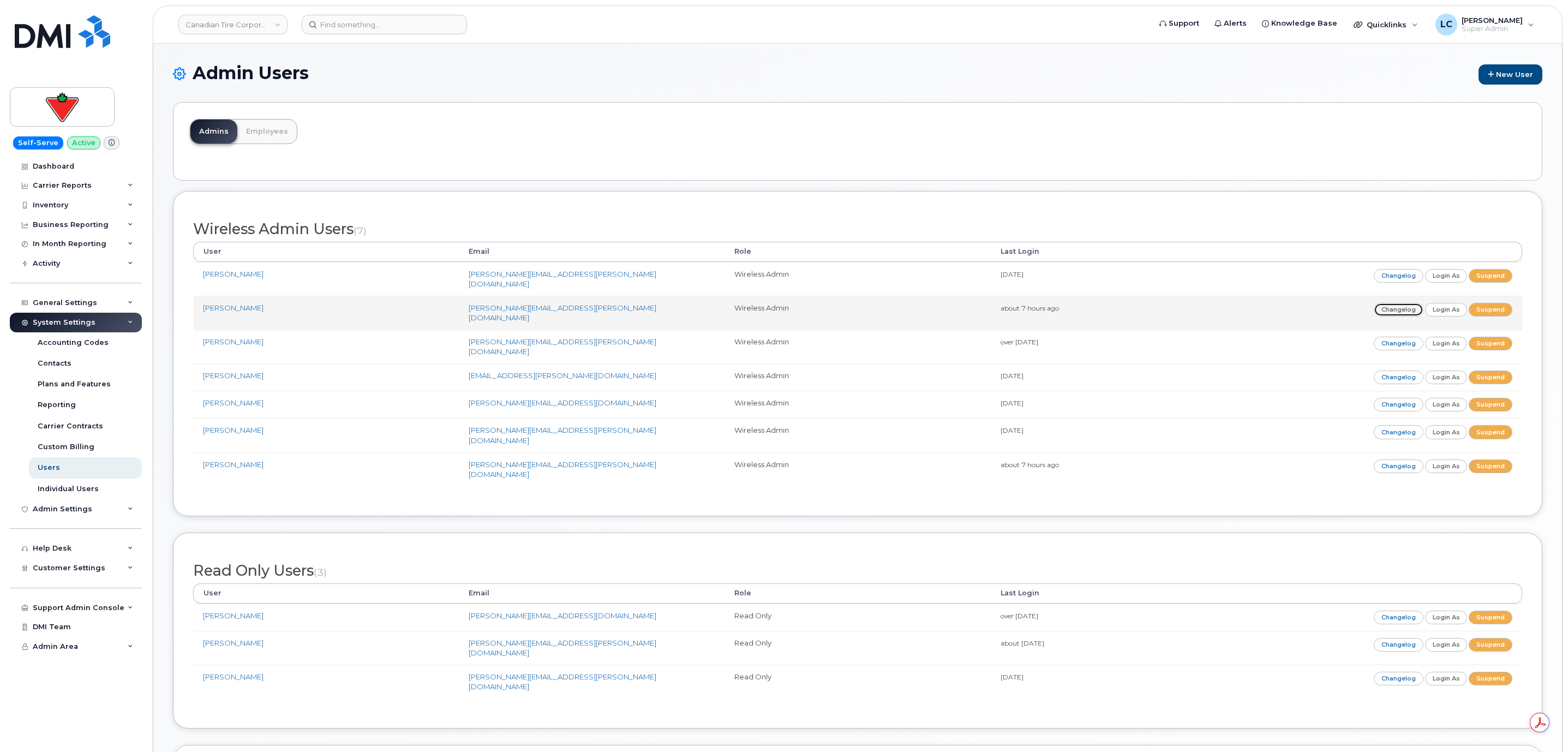
click at [1380, 305] on link "Changelog" at bounding box center [1398, 310] width 50 height 14
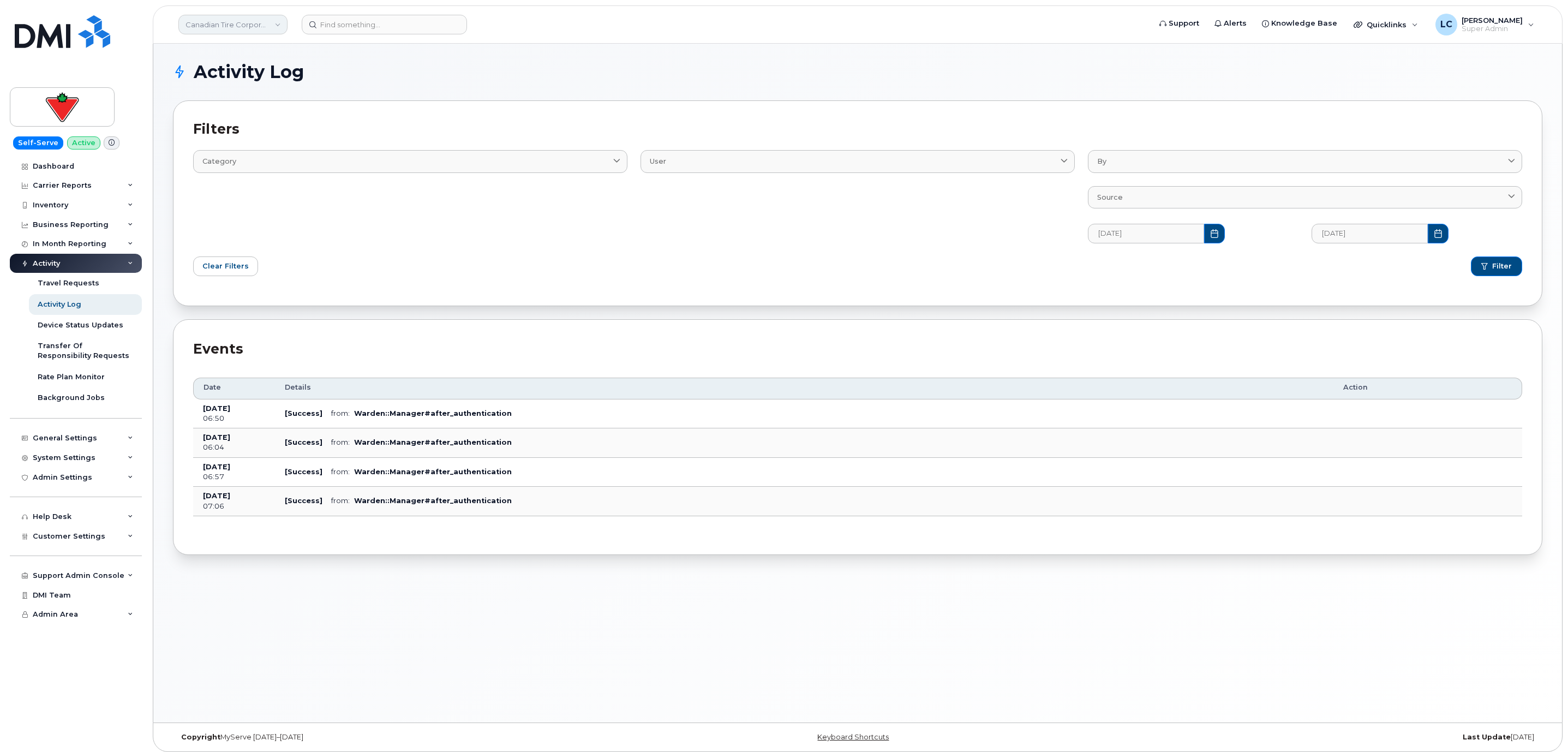
click at [272, 26] on link "Canadian Tire Corporation" at bounding box center [233, 25] width 109 height 20
click at [282, 54] on input at bounding box center [260, 52] width 143 height 20
drag, startPoint x: 283, startPoint y: 54, endPoint x: 289, endPoint y: 57, distance: 6.7
click at [286, 54] on input at bounding box center [260, 52] width 143 height 20
type input "Kiewit"
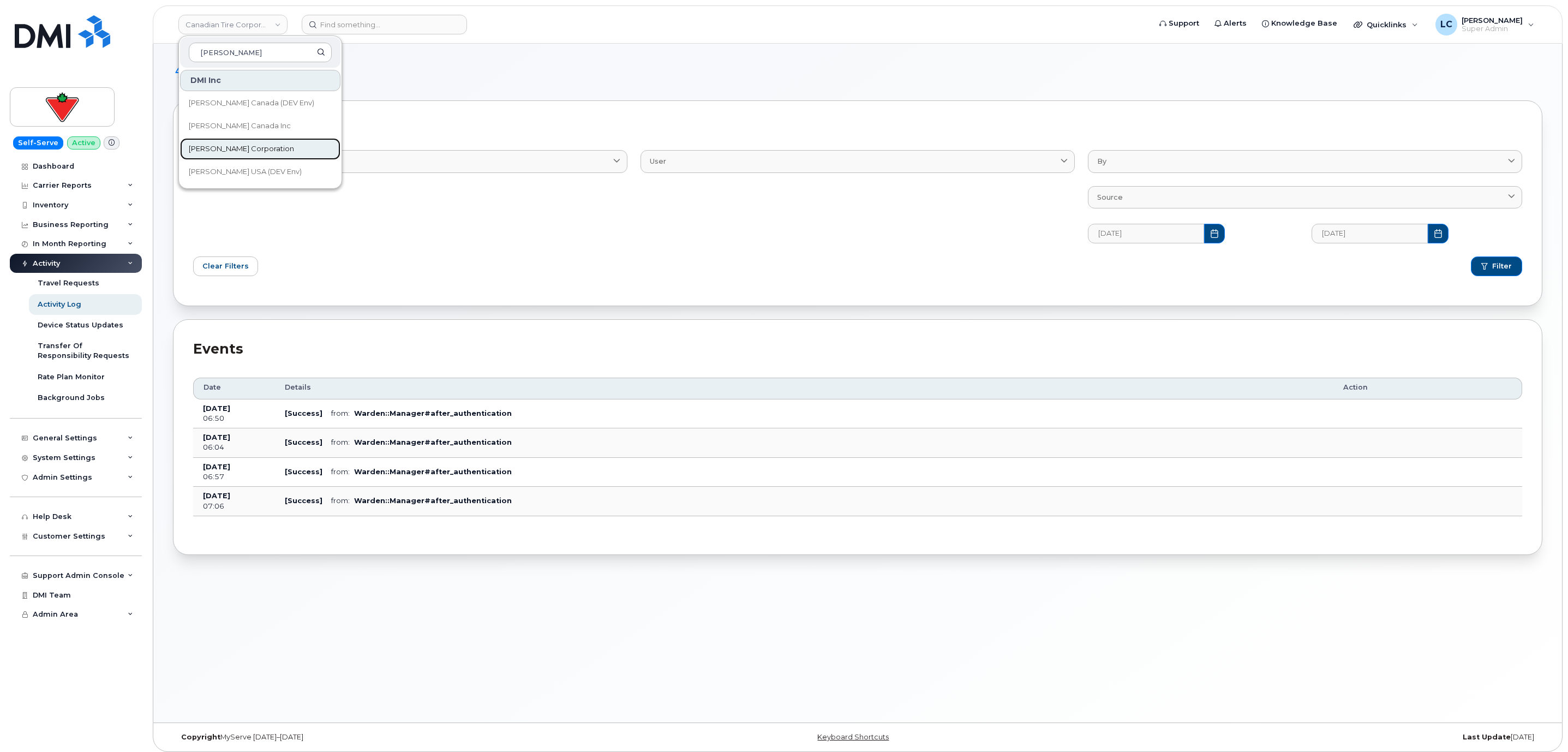
click at [271, 147] on link "[PERSON_NAME] Corporation" at bounding box center [260, 148] width 160 height 22
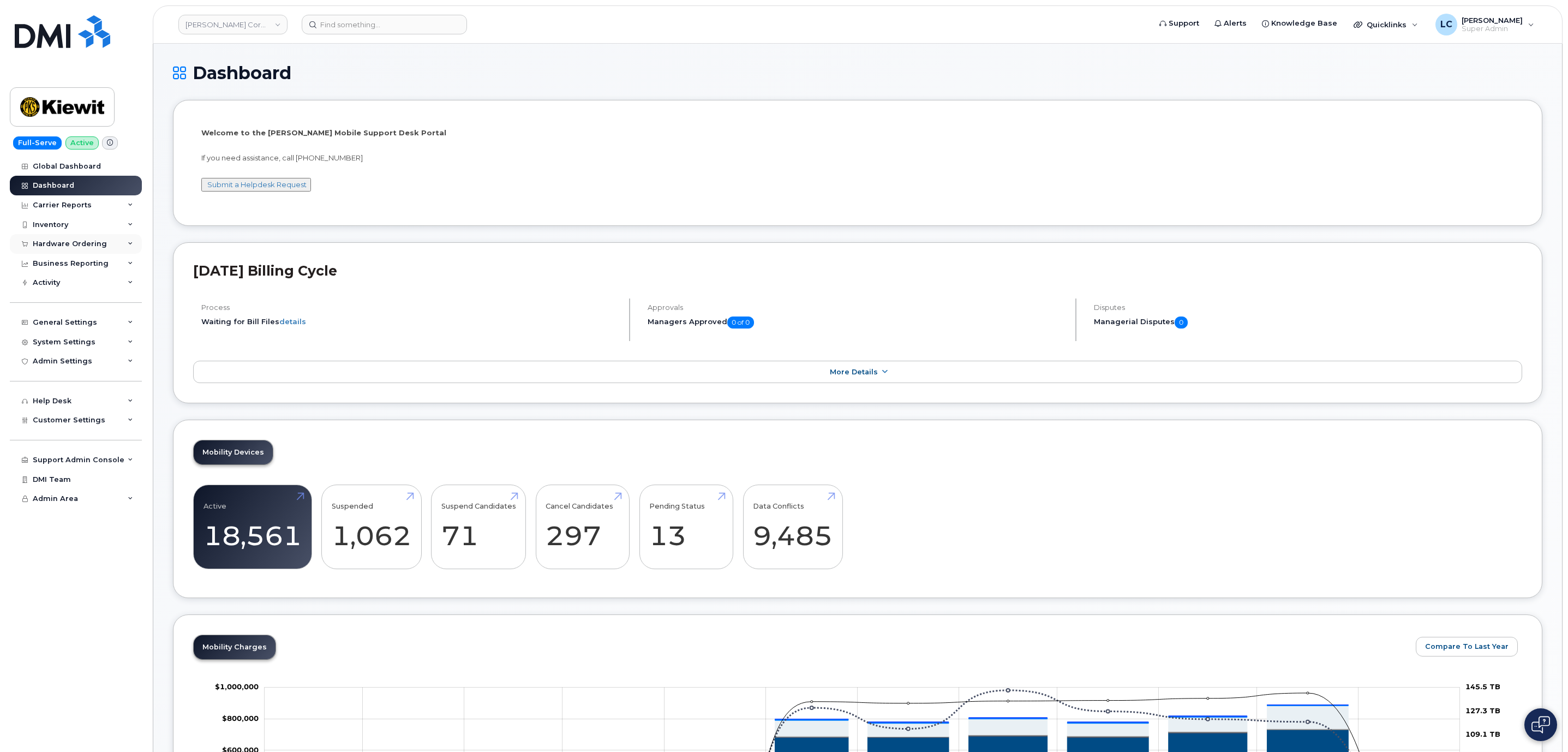
click at [102, 249] on div "Hardware Ordering" at bounding box center [75, 244] width 132 height 20
click at [102, 249] on div "Hardware Ordering" at bounding box center [75, 244] width 132 height 20
click at [92, 414] on div "Customer Settings" at bounding box center [75, 420] width 132 height 20
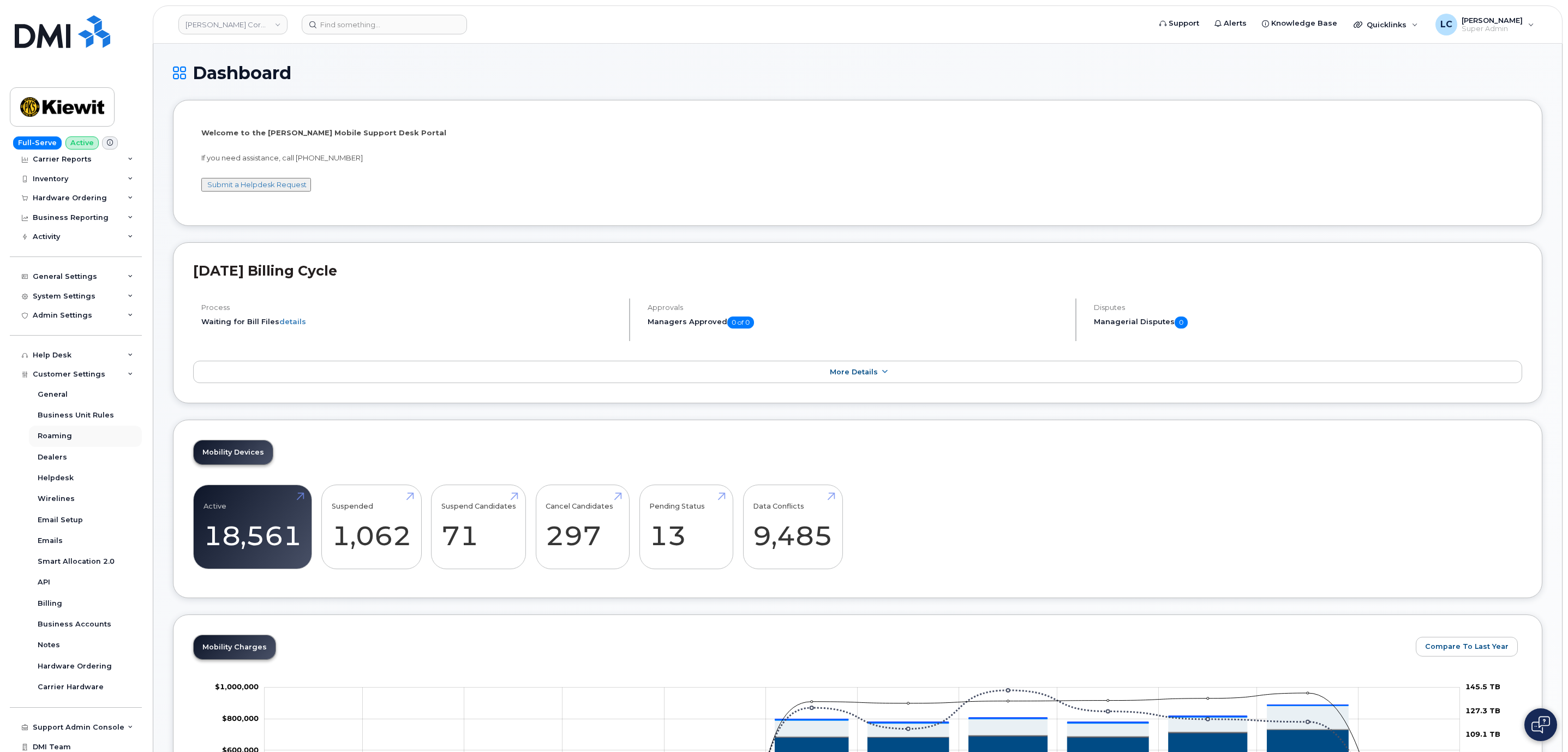
scroll to position [69, 0]
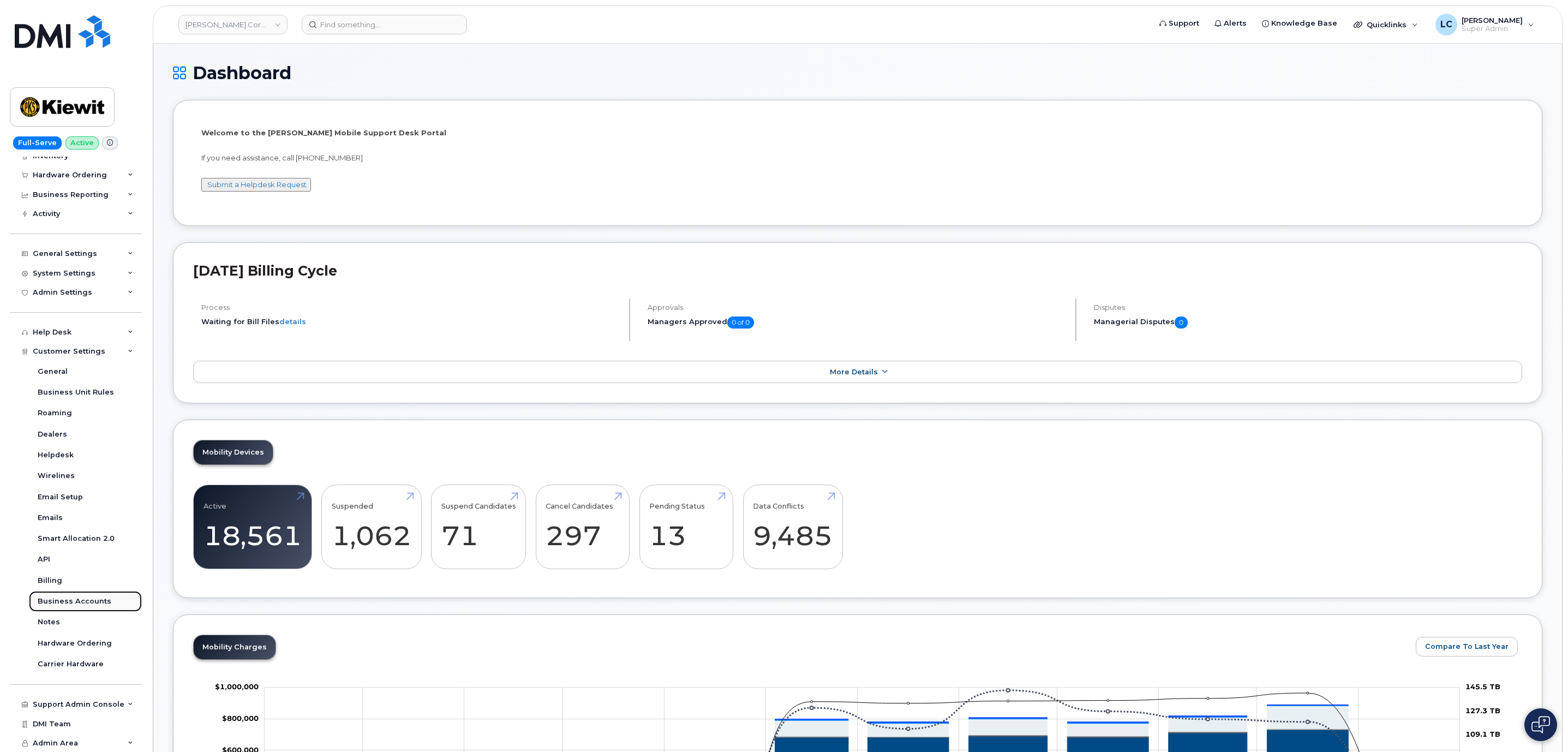
click at [81, 607] on link "Business Accounts" at bounding box center [85, 601] width 113 height 21
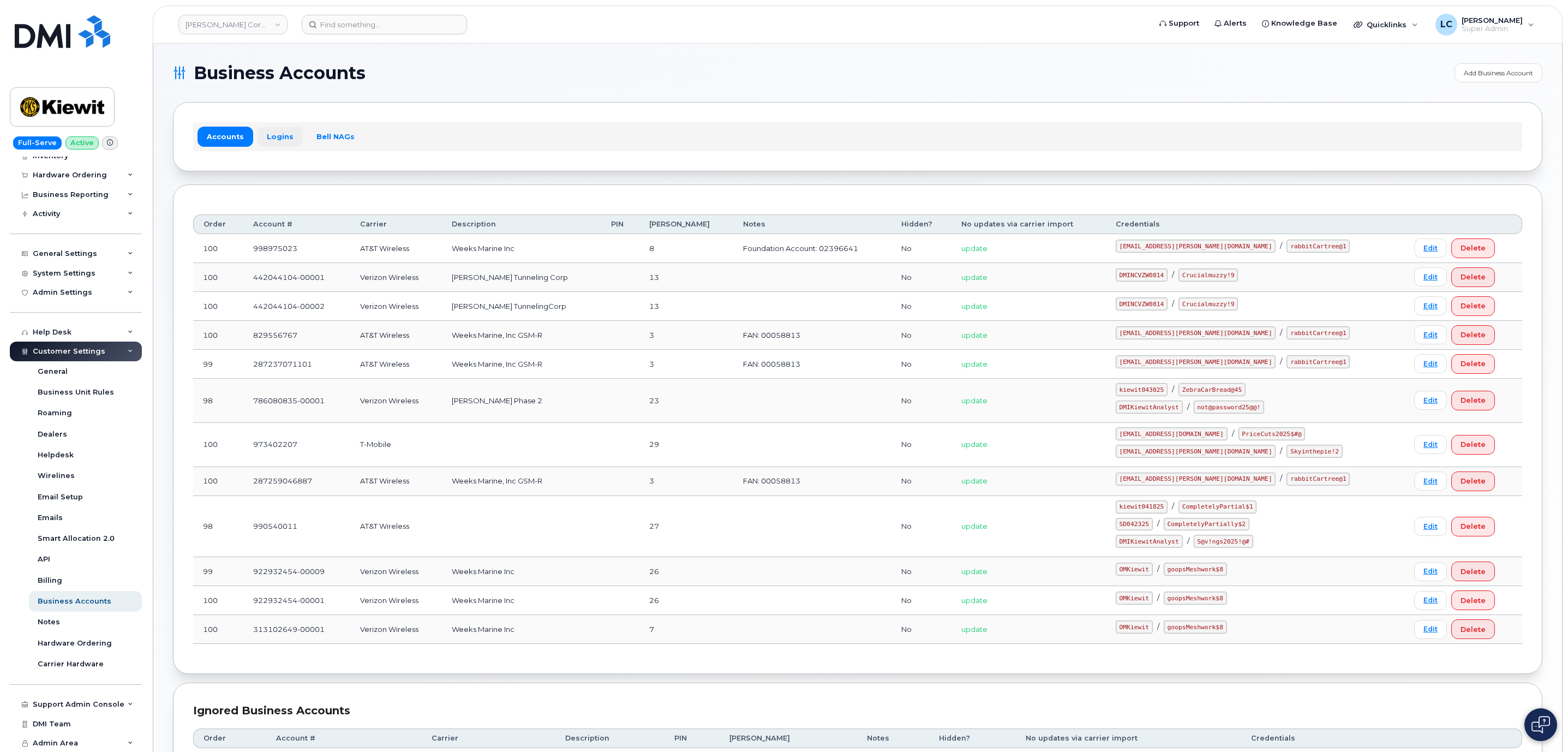
click at [277, 141] on link "Logins" at bounding box center [280, 136] width 45 height 20
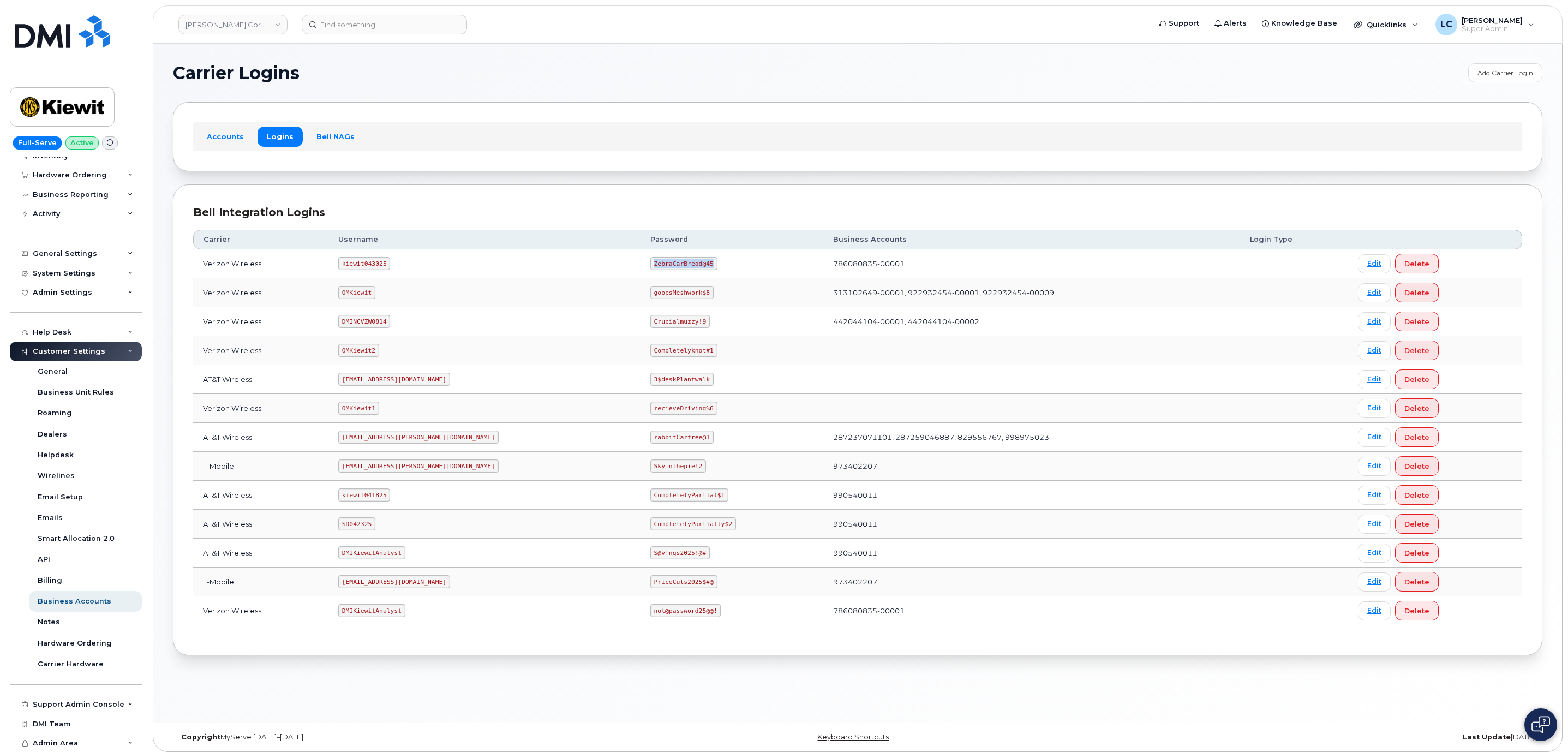
drag, startPoint x: 650, startPoint y: 264, endPoint x: 585, endPoint y: 264, distance: 65.0
click at [640, 264] on td "ZebraCarBread@45" at bounding box center [732, 264] width 183 height 29
copy code "ZebraCarBread@45"
click at [528, 66] on h1 "Carrier Logins" at bounding box center [817, 72] width 1289 height 17
click at [812, 206] on div "Bell Integration Logins" at bounding box center [857, 212] width 1328 height 16
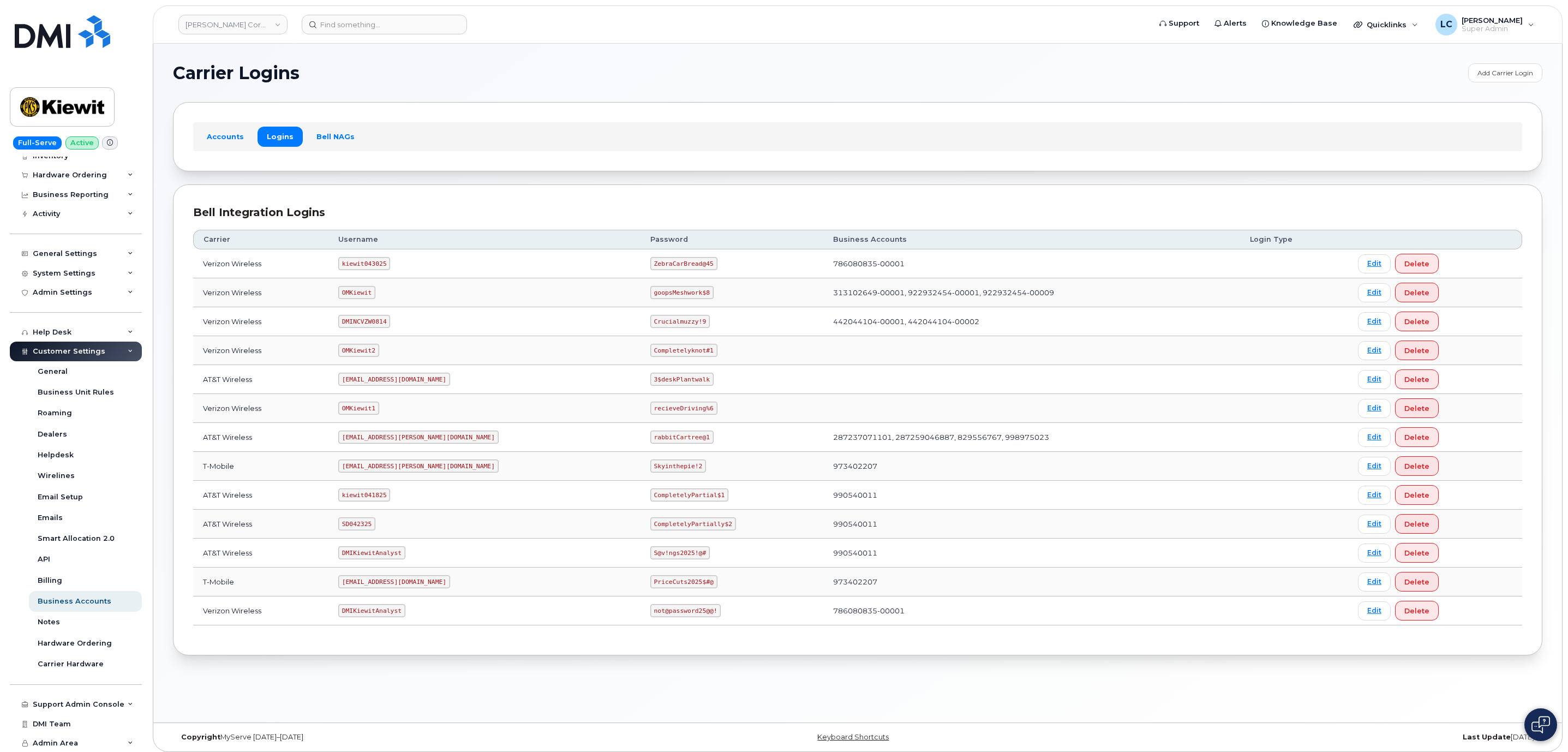
click at [812, 206] on div "Bell Integration Logins" at bounding box center [857, 212] width 1328 height 16
